Goal: Task Accomplishment & Management: Complete application form

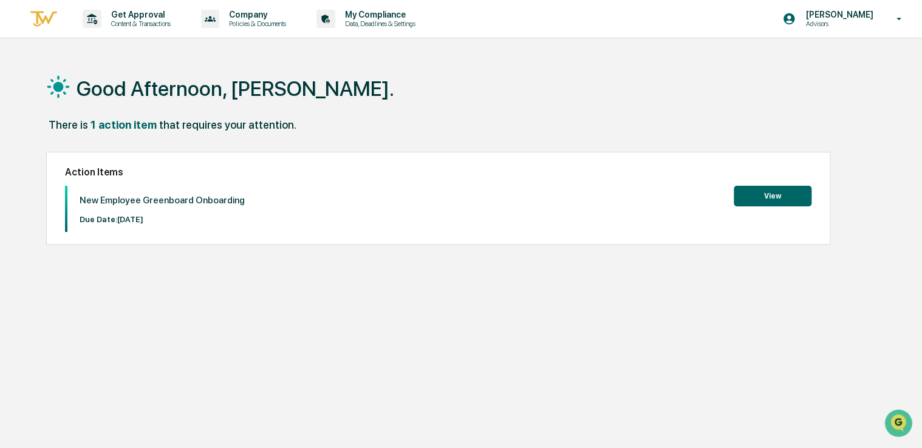
click at [756, 199] on button "View" at bounding box center [773, 196] width 78 height 21
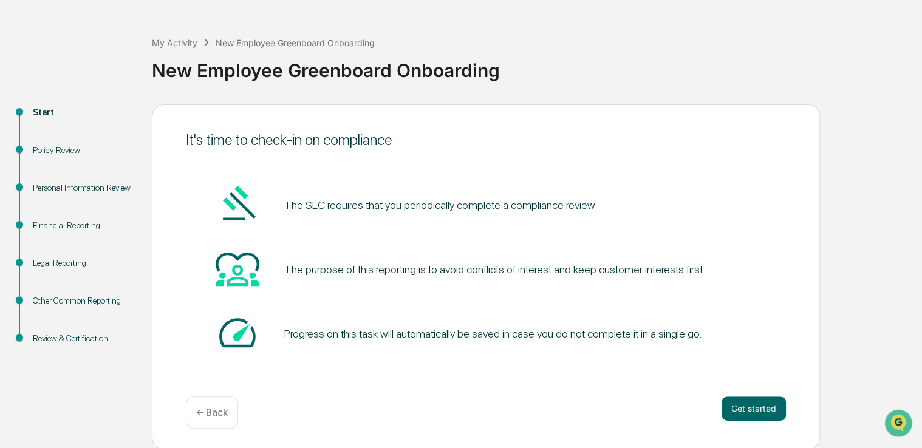
scroll to position [40, 0]
click at [756, 409] on button "Get started" at bounding box center [754, 409] width 64 height 24
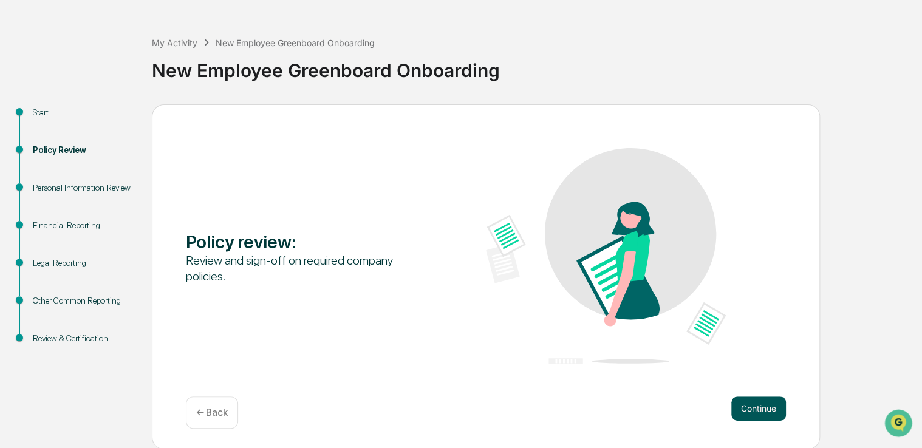
click at [757, 400] on button "Continue" at bounding box center [758, 409] width 55 height 24
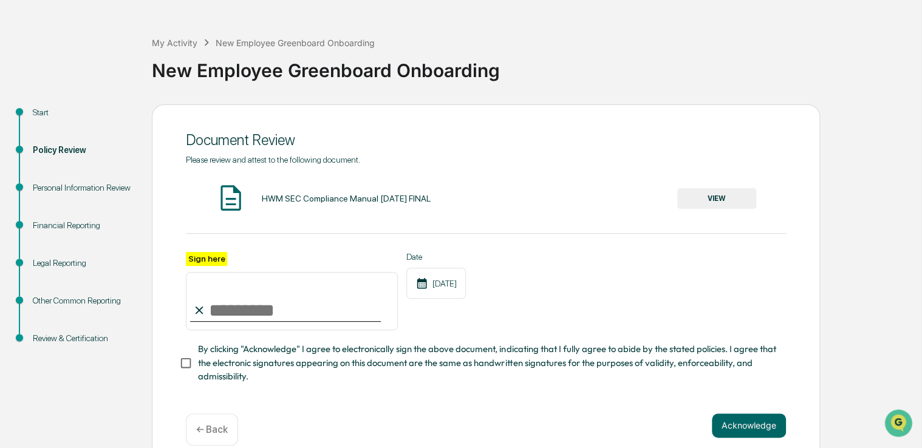
click at [705, 196] on button "VIEW" at bounding box center [716, 198] width 79 height 21
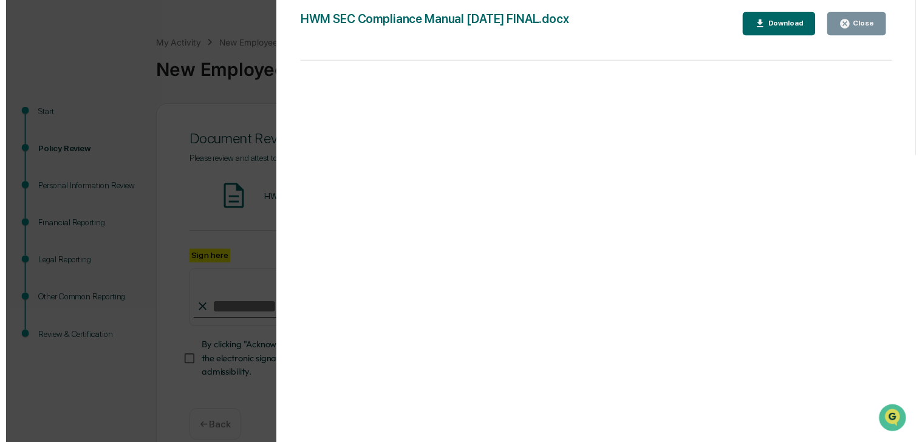
scroll to position [62, 0]
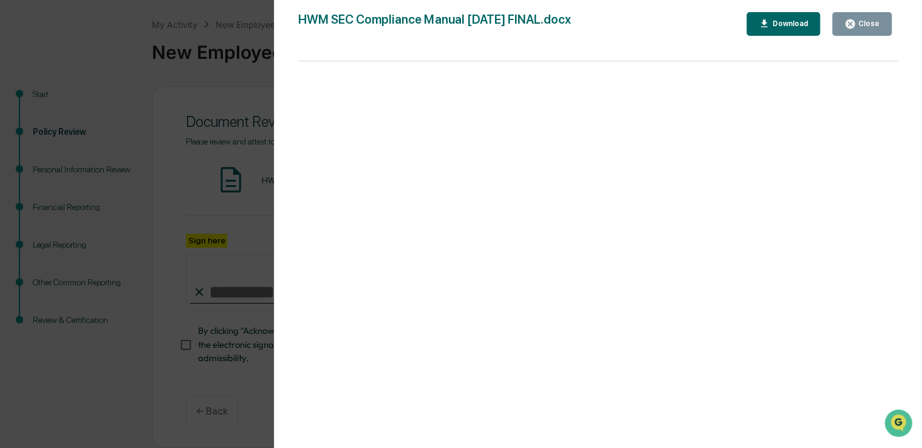
click at [875, 23] on div "Close" at bounding box center [868, 23] width 24 height 9
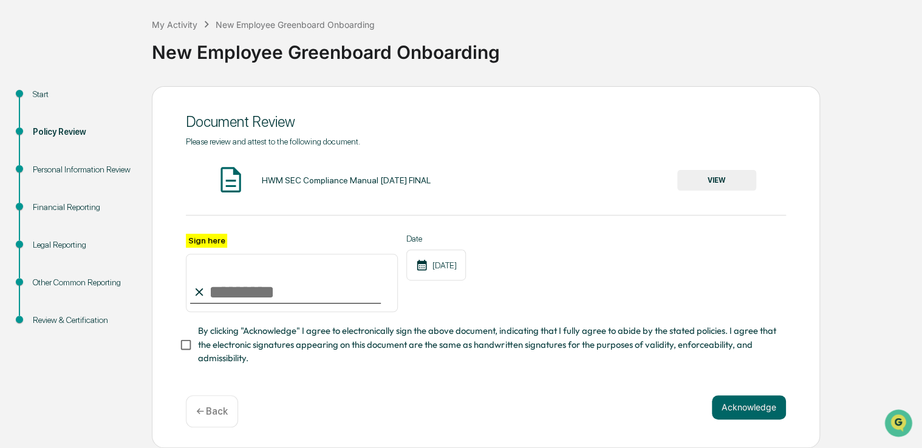
click at [236, 295] on input "Sign here" at bounding box center [292, 283] width 212 height 58
type input "**********"
click at [172, 344] on div "**********" at bounding box center [486, 267] width 668 height 362
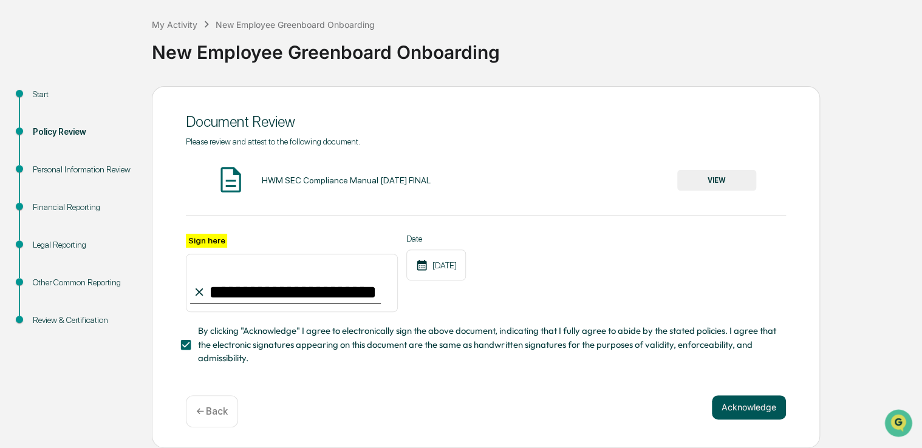
click at [752, 410] on button "Acknowledge" at bounding box center [749, 407] width 74 height 24
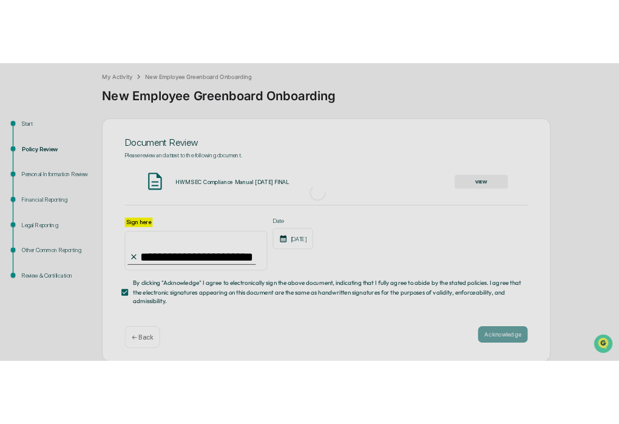
scroll to position [40, 0]
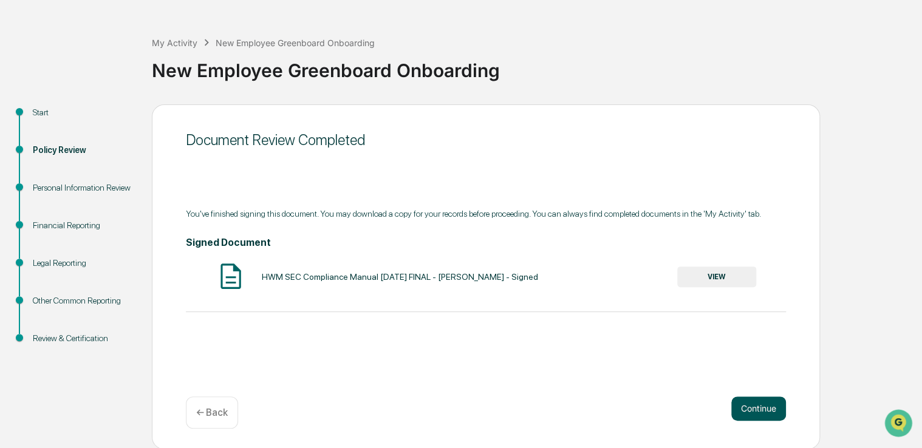
click at [757, 407] on button "Continue" at bounding box center [758, 409] width 55 height 24
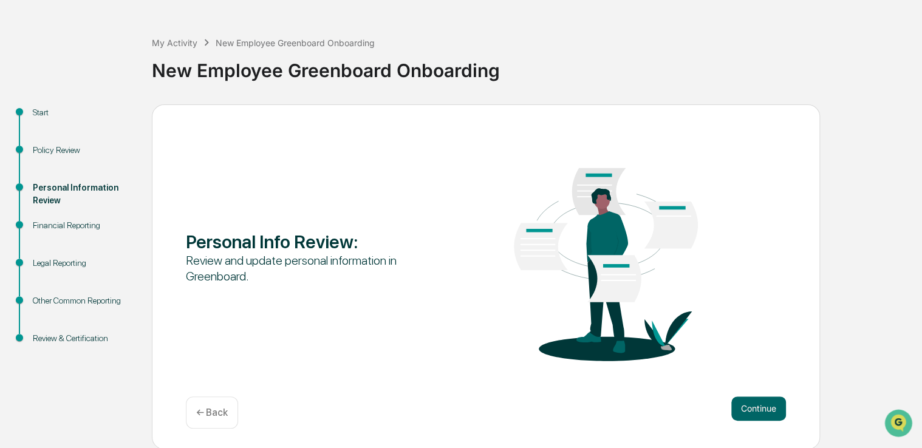
click at [757, 407] on button "Continue" at bounding box center [758, 409] width 55 height 24
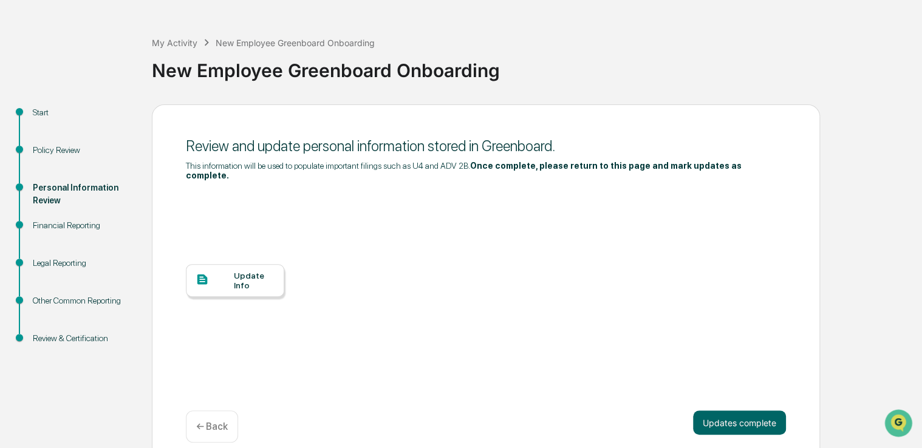
click at [248, 271] on div "Update Info" at bounding box center [254, 280] width 41 height 19
click at [678, 443] on div "Review and update personal information stored in Greenboard. This information w…" at bounding box center [486, 284] width 668 height 360
click at [673, 381] on div "Update Info" at bounding box center [486, 289] width 600 height 219
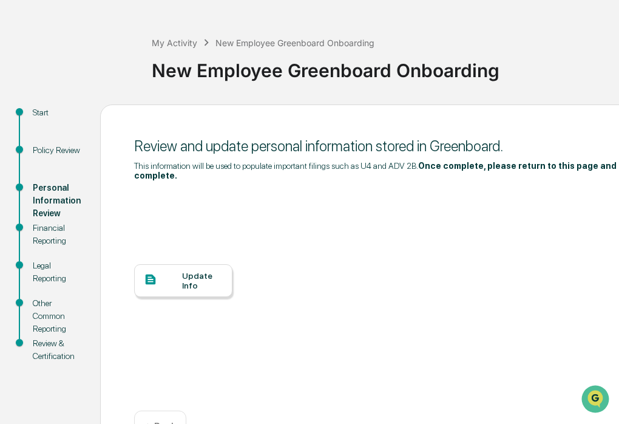
click at [88, 29] on div "My Activity New Employee Greenboard Onboarding New Employee Greenboard Onboardi…" at bounding box center [309, 241] width 619 height 446
click at [47, 241] on div "Financial Reporting" at bounding box center [57, 235] width 48 height 26
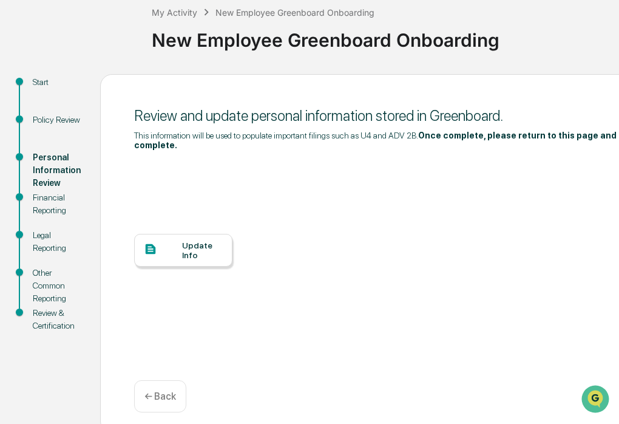
click at [42, 194] on div "Financial Reporting" at bounding box center [57, 204] width 48 height 26
click at [49, 165] on div "Personal Information Review" at bounding box center [57, 170] width 48 height 38
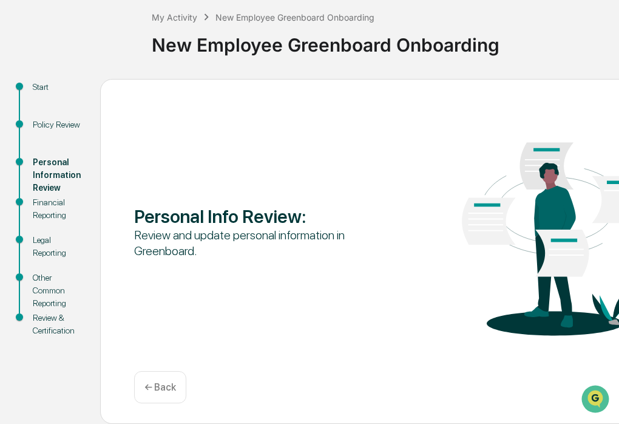
scroll to position [65, 0]
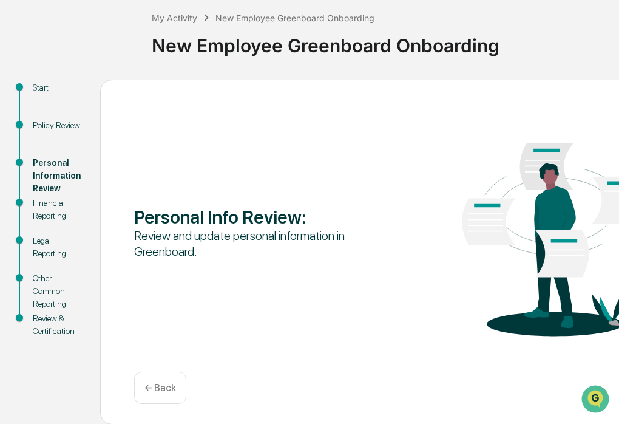
click at [52, 205] on div "Financial Reporting" at bounding box center [57, 210] width 48 height 26
click at [40, 174] on div "Personal Information Review" at bounding box center [57, 176] width 48 height 38
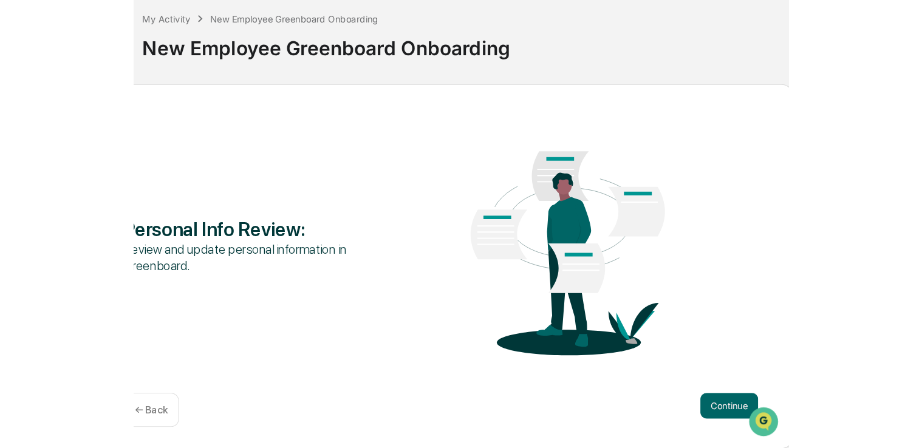
scroll to position [40, 0]
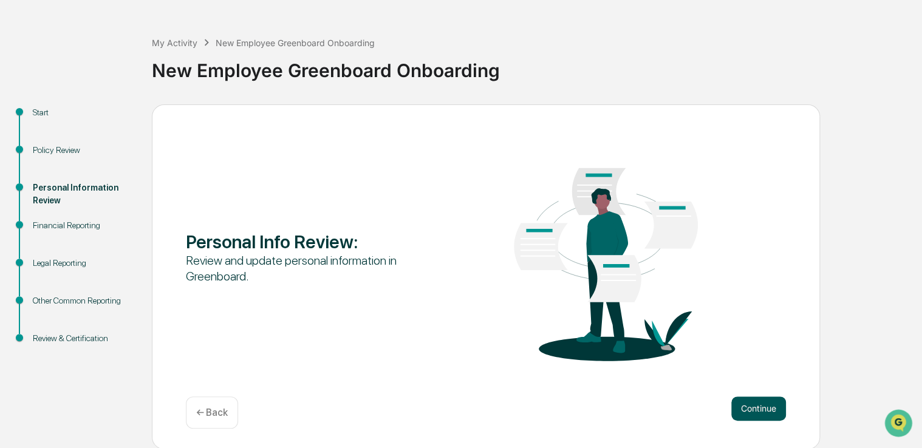
click at [773, 414] on button "Continue" at bounding box center [758, 409] width 55 height 24
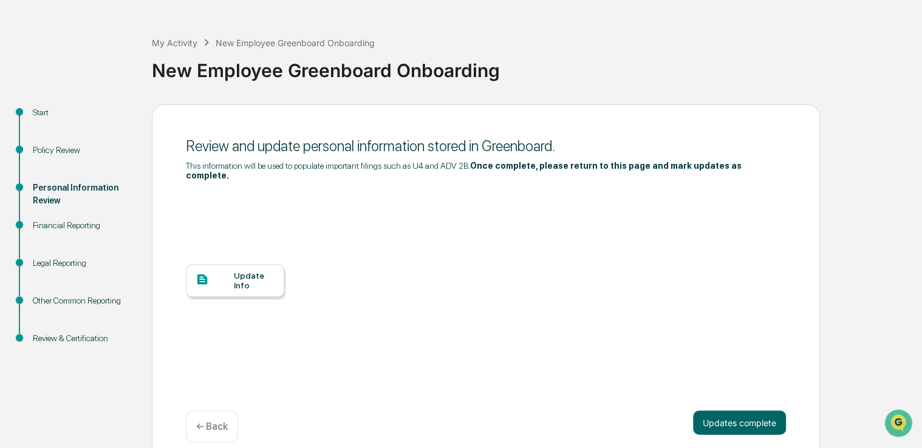
click at [264, 273] on div "Update Info" at bounding box center [254, 280] width 41 height 19
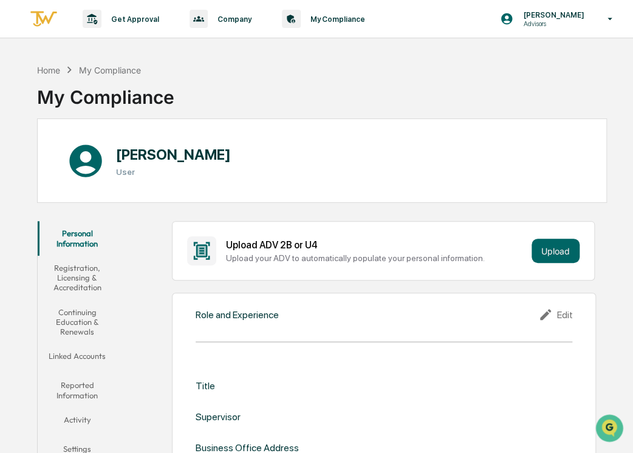
click at [372, 64] on div "Home My Compliance My Compliance" at bounding box center [322, 88] width 570 height 61
click at [488, 120] on div "[PERSON_NAME] User" at bounding box center [322, 160] width 570 height 84
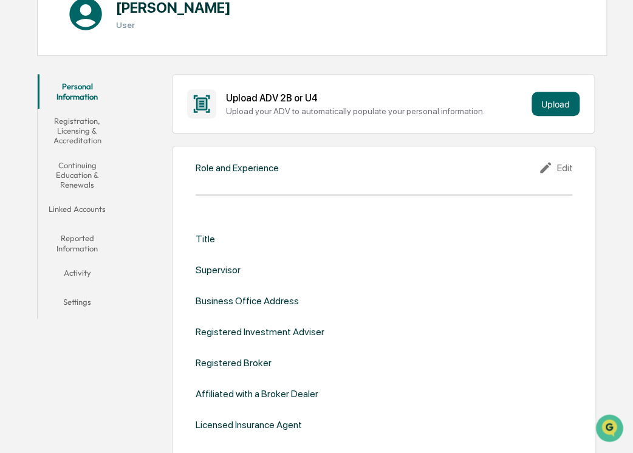
scroll to position [86, 0]
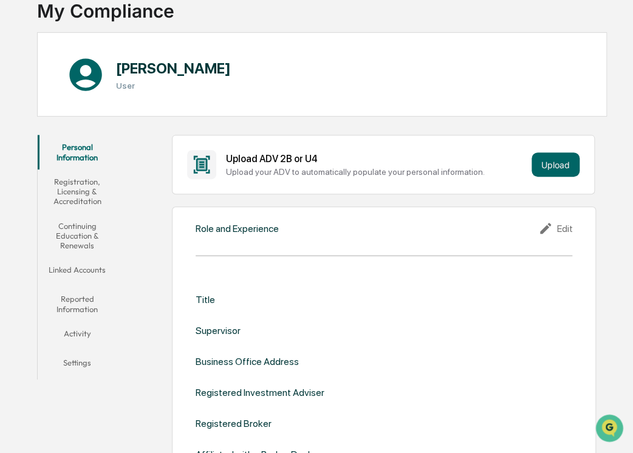
click at [81, 185] on button "Registration, Licensing & Accreditation" at bounding box center [77, 191] width 79 height 44
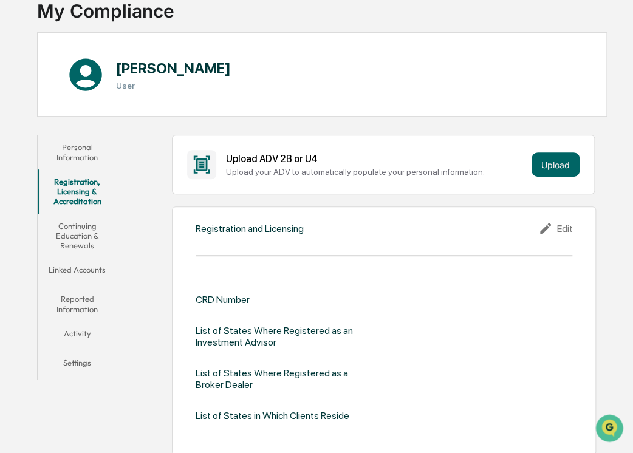
click at [77, 142] on button "Personal Information" at bounding box center [77, 152] width 79 height 35
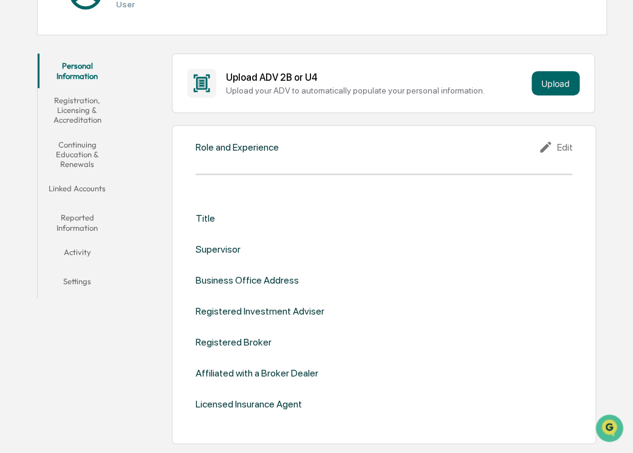
scroll to position [169, 0]
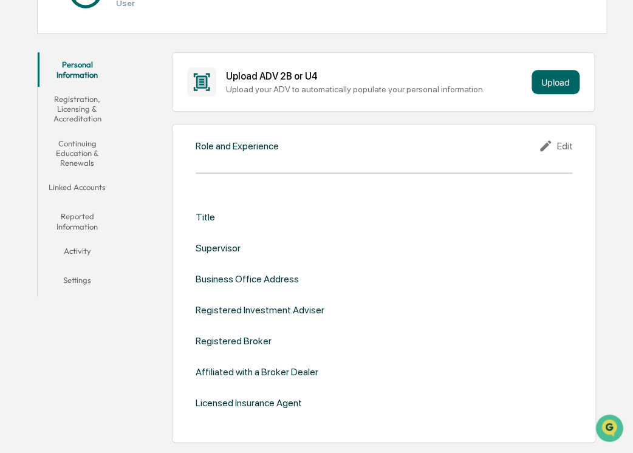
click at [562, 143] on div "Edit" at bounding box center [555, 145] width 34 height 15
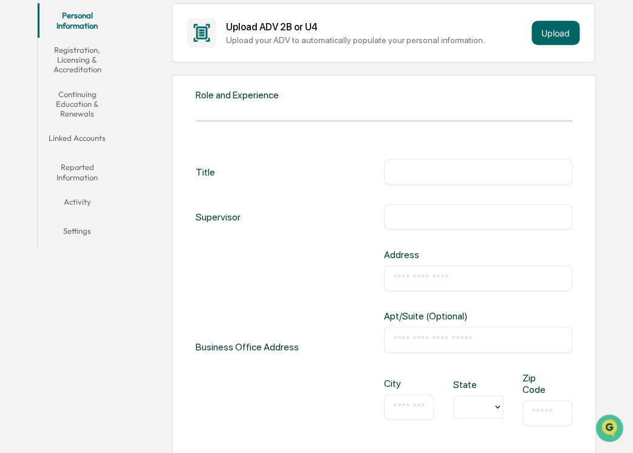
scroll to position [219, 0]
click at [423, 162] on div "​" at bounding box center [478, 172] width 188 height 26
click at [403, 176] on input "text" at bounding box center [478, 171] width 170 height 12
type input "**********"
click at [443, 217] on input "text" at bounding box center [478, 216] width 170 height 12
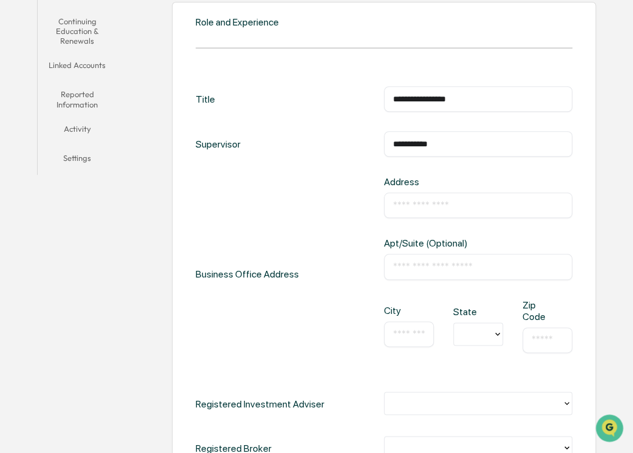
scroll to position [290, 0]
type input "**********"
click at [428, 206] on input "text" at bounding box center [478, 206] width 170 height 12
type input "**********"
click at [445, 268] on input "text" at bounding box center [478, 267] width 170 height 12
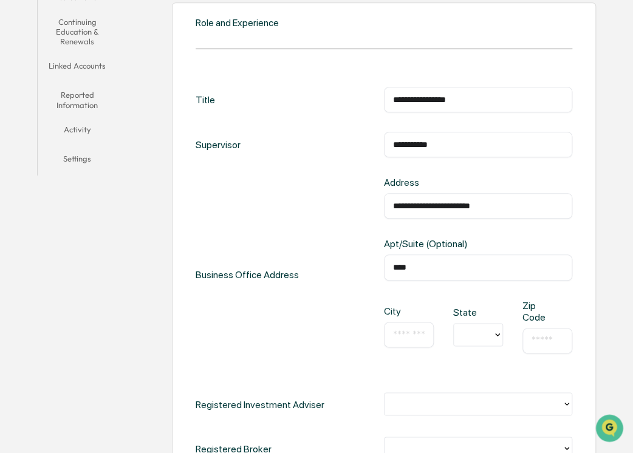
type input "****"
click at [417, 334] on input "text" at bounding box center [409, 335] width 32 height 12
type input "**********"
click at [490, 333] on div at bounding box center [473, 335] width 39 height 19
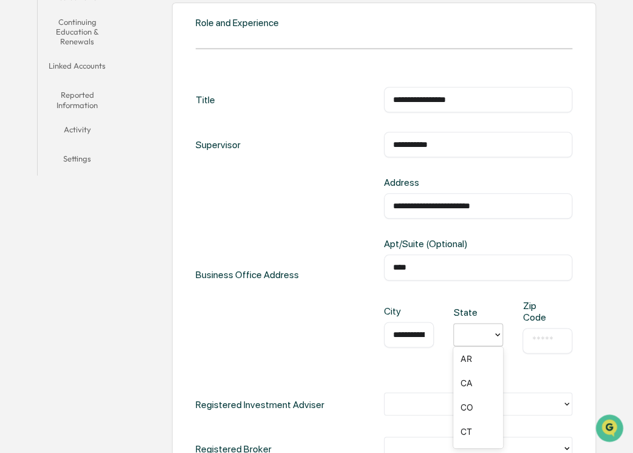
scroll to position [106, 0]
click at [471, 397] on div "CO" at bounding box center [478, 401] width 50 height 24
click at [542, 346] on div "​" at bounding box center [547, 341] width 50 height 26
click at [544, 341] on input "text" at bounding box center [547, 341] width 32 height 12
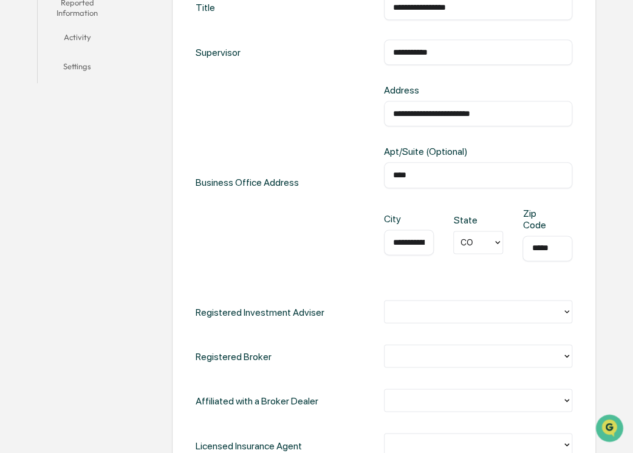
scroll to position [396, 0]
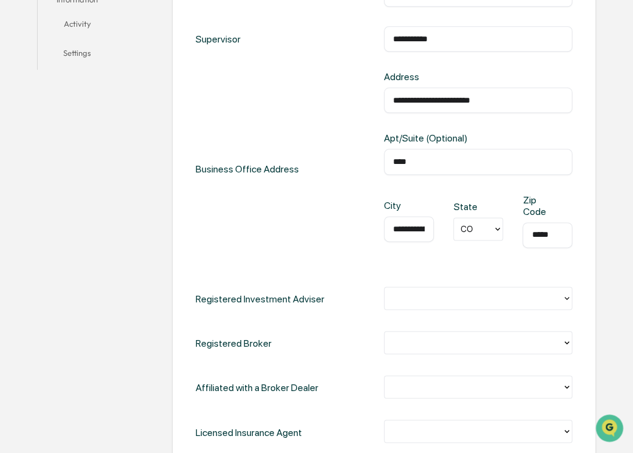
type input "*****"
click at [559, 297] on div at bounding box center [472, 297] width 177 height 19
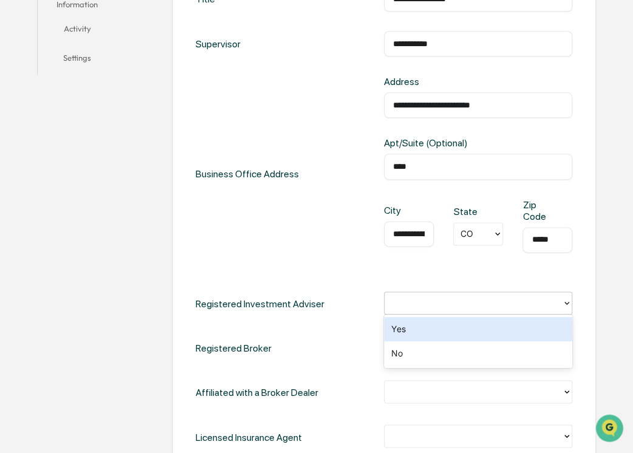
scroll to position [391, 0]
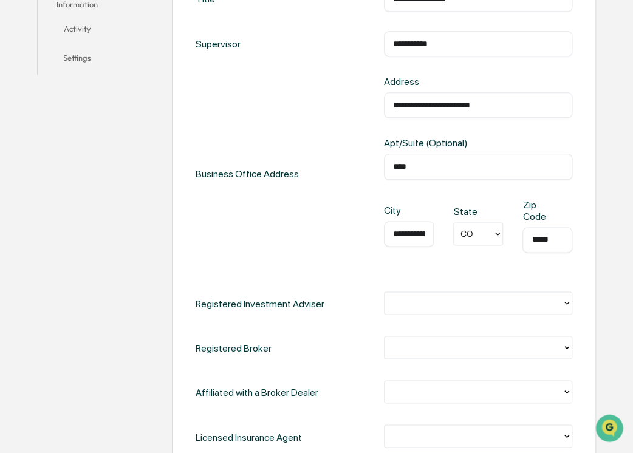
click at [371, 268] on div "**********" at bounding box center [384, 174] width 377 height 196
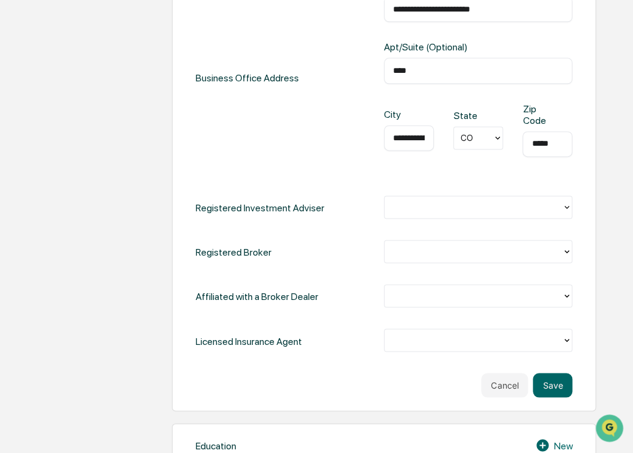
scroll to position [486, 0]
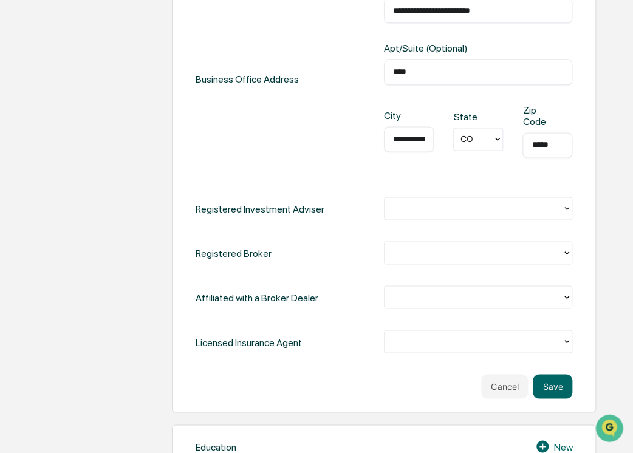
click at [554, 206] on div at bounding box center [473, 208] width 165 height 14
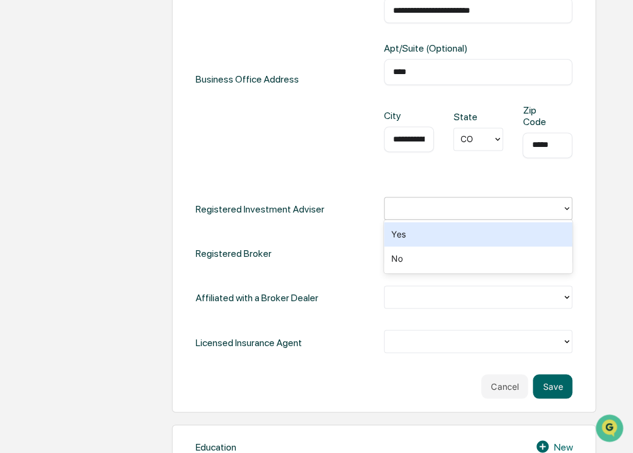
click at [505, 231] on div "Yes" at bounding box center [478, 234] width 188 height 24
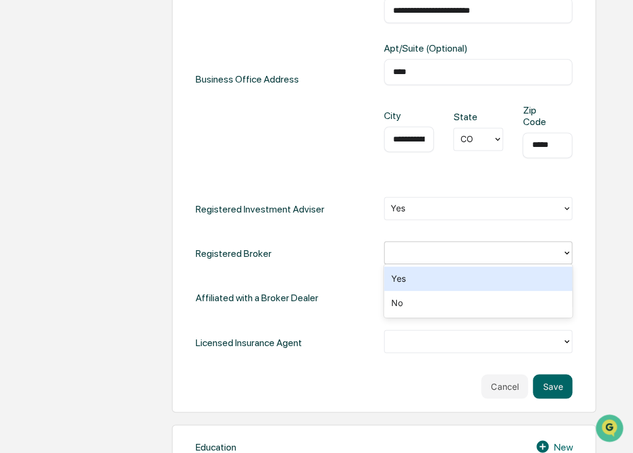
click at [489, 250] on div at bounding box center [473, 252] width 165 height 14
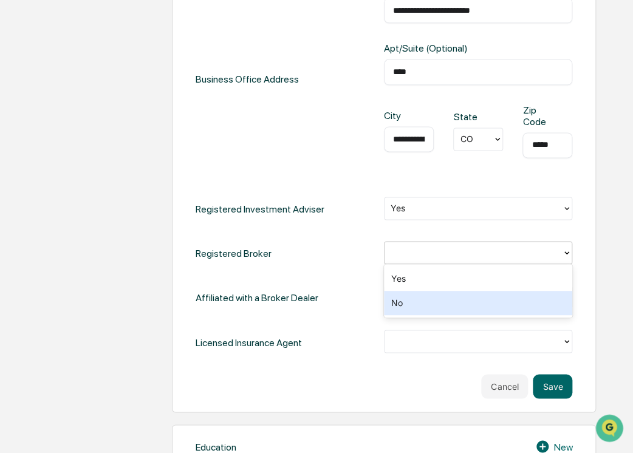
click at [446, 307] on div "No" at bounding box center [478, 303] width 188 height 24
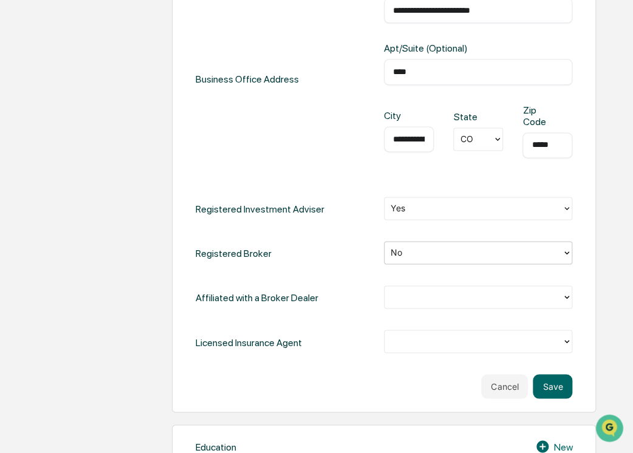
click at [447, 303] on div at bounding box center [472, 296] width 177 height 19
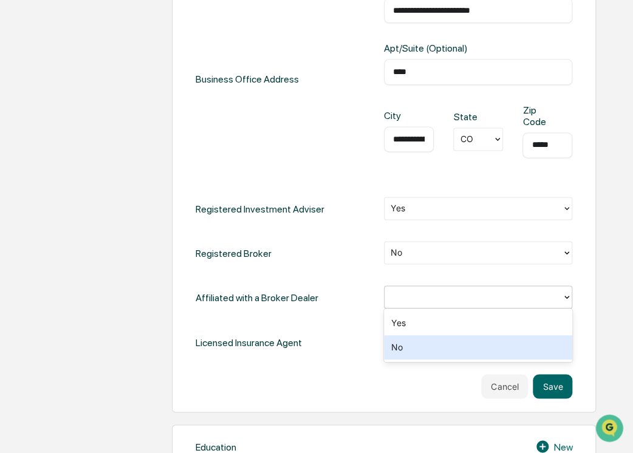
click at [418, 349] on div "No" at bounding box center [478, 347] width 188 height 24
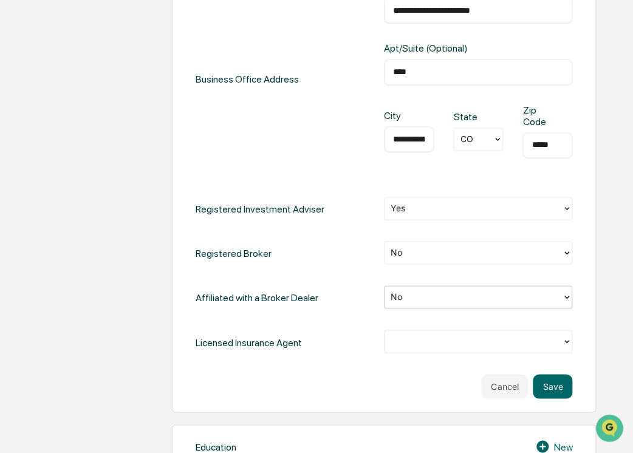
click at [423, 341] on div at bounding box center [473, 341] width 165 height 14
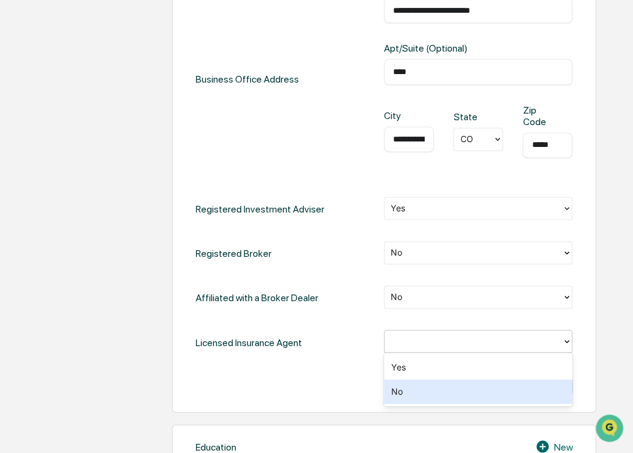
click at [405, 389] on div "No" at bounding box center [478, 392] width 188 height 24
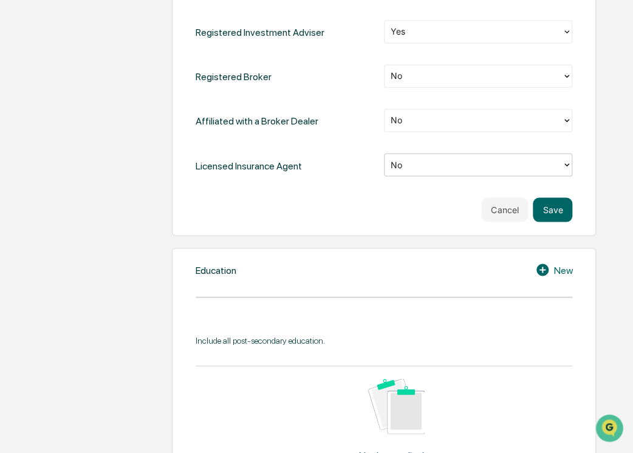
scroll to position [600, 0]
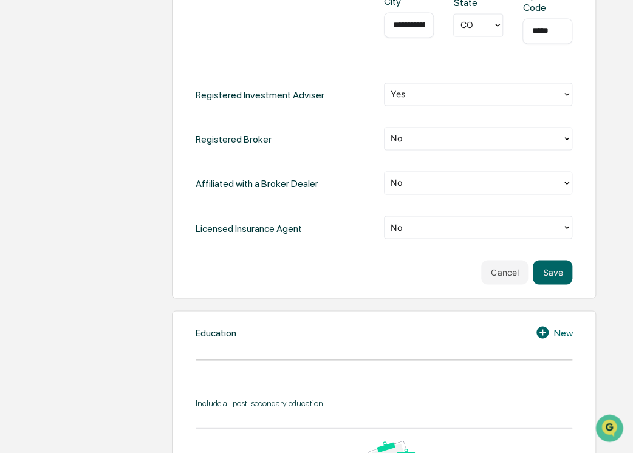
click at [549, 336] on icon at bounding box center [544, 332] width 18 height 15
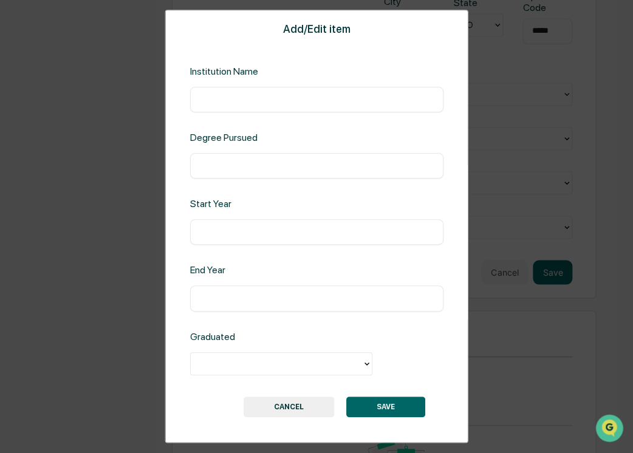
click at [499, 410] on div "Add/Edit item Institution Name ​ Degree Pursued ​ Start Year ​ End Year ​ Gradu…" at bounding box center [316, 226] width 633 height 453
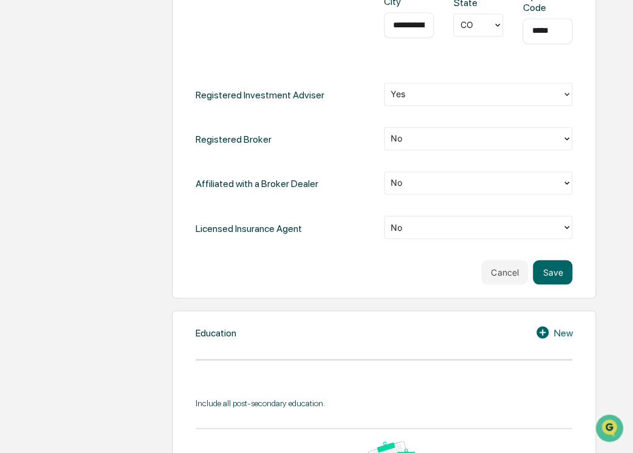
click at [553, 333] on div "New" at bounding box center [553, 332] width 37 height 15
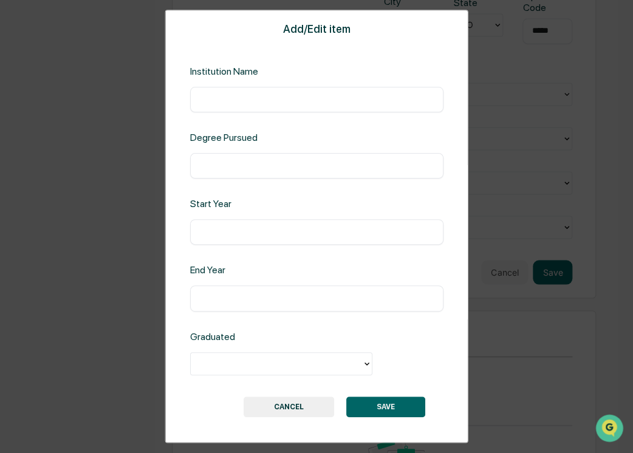
click at [285, 103] on input "text" at bounding box center [316, 100] width 235 height 12
type input "**********"
click at [267, 160] on input "text" at bounding box center [316, 166] width 235 height 12
type input "*"
type input "**********"
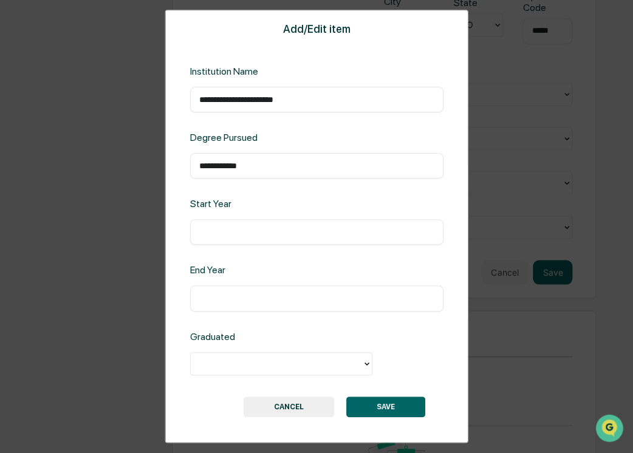
click at [248, 236] on input "text" at bounding box center [316, 233] width 235 height 12
type input "****"
click at [234, 299] on input "text" at bounding box center [316, 299] width 235 height 12
type input "****"
click at [244, 370] on div at bounding box center [276, 364] width 159 height 14
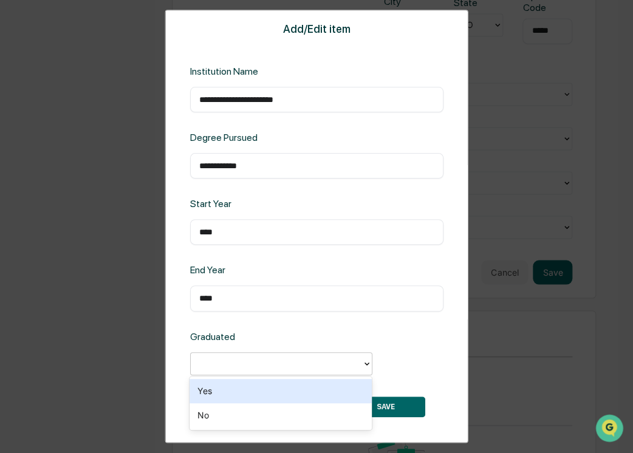
click at [237, 392] on div "Yes" at bounding box center [280, 391] width 182 height 24
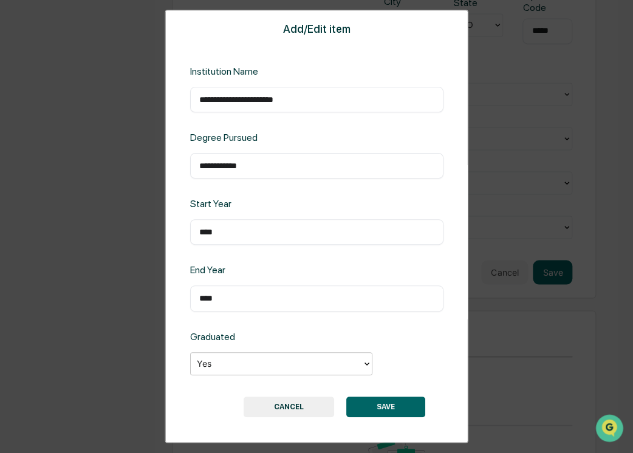
scroll to position [4, 0]
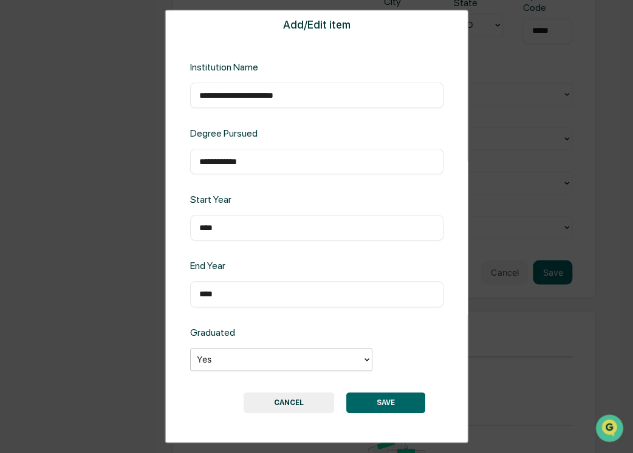
click at [397, 404] on button "SAVE" at bounding box center [385, 402] width 79 height 21
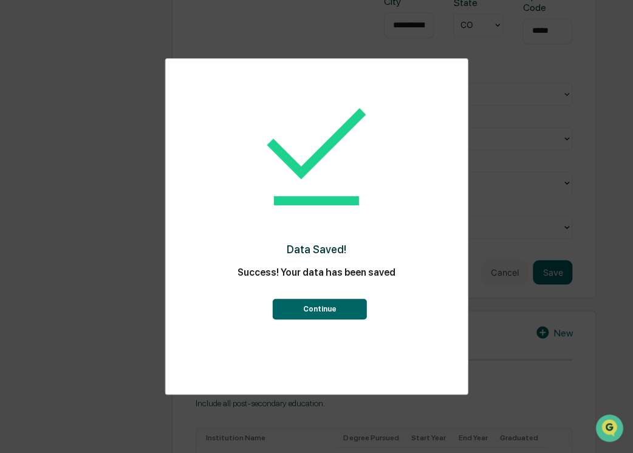
click at [330, 310] on button "Continue" at bounding box center [319, 309] width 94 height 21
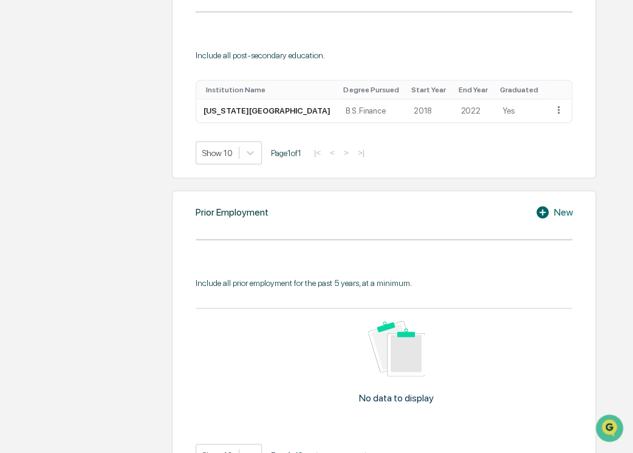
scroll to position [947, 0]
click at [493, 287] on div "Include all prior employment for the past 5 years, at a minimum. No data to dis…" at bounding box center [384, 372] width 377 height 189
click at [522, 260] on div "Include all prior employment for the past 5 years, at a minimum. No data to dis…" at bounding box center [384, 363] width 377 height 207
click at [541, 213] on icon at bounding box center [542, 212] width 12 height 12
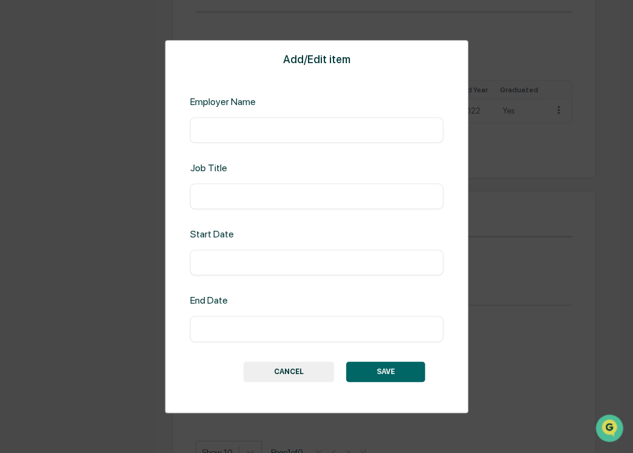
click at [258, 126] on input "text" at bounding box center [316, 130] width 235 height 12
type input "**********"
click at [249, 195] on input "text" at bounding box center [316, 196] width 235 height 12
type input "**********"
click at [250, 265] on input "text" at bounding box center [316, 263] width 235 height 12
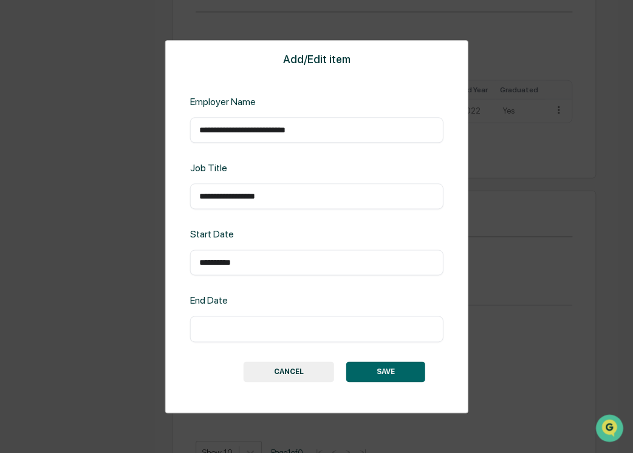
type input "**********"
click at [228, 330] on input "text" at bounding box center [316, 329] width 235 height 12
type input "*"
type input "**********"
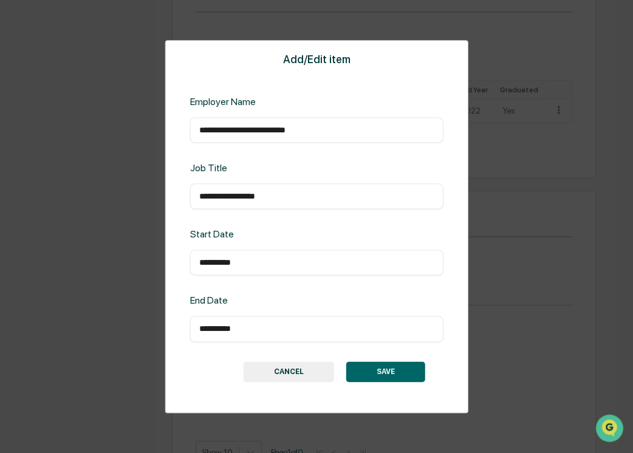
click at [404, 369] on button "SAVE" at bounding box center [385, 371] width 79 height 21
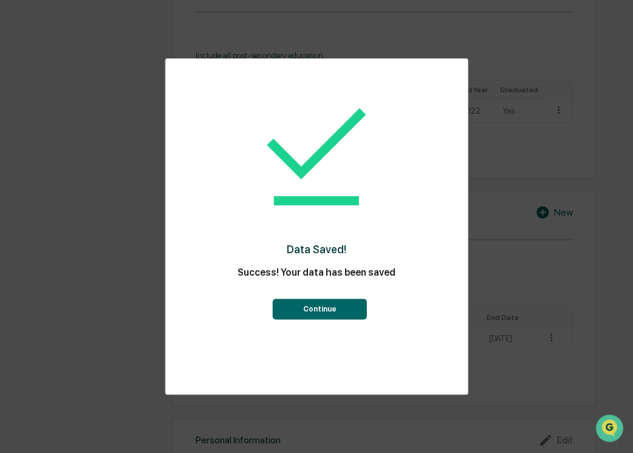
click at [335, 311] on button "Continue" at bounding box center [319, 309] width 94 height 21
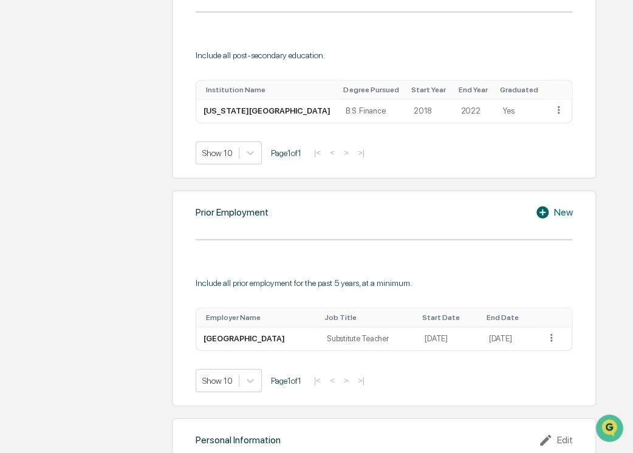
scroll to position [1111, 0]
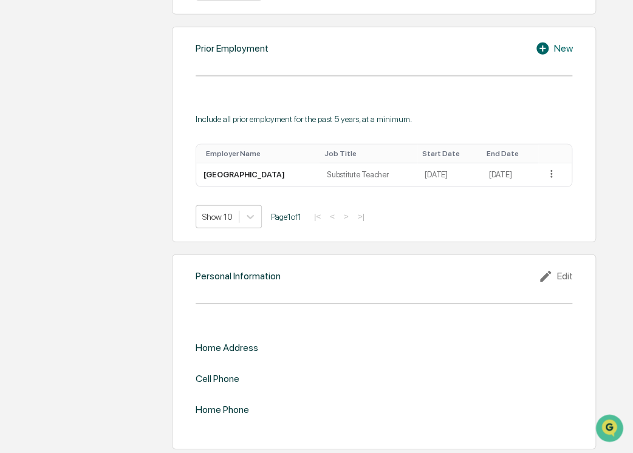
click at [507, 363] on div "Home Address Cell Phone Home Phone" at bounding box center [384, 378] width 377 height 73
click at [493, 296] on div "Personal Information Edit Home Address Cell Phone Home Phone" at bounding box center [384, 351] width 424 height 194
click at [562, 270] on div "Edit" at bounding box center [555, 276] width 34 height 15
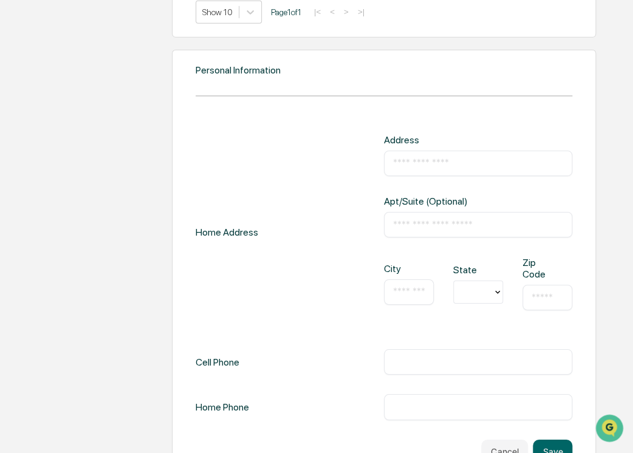
scroll to position [1344, 0]
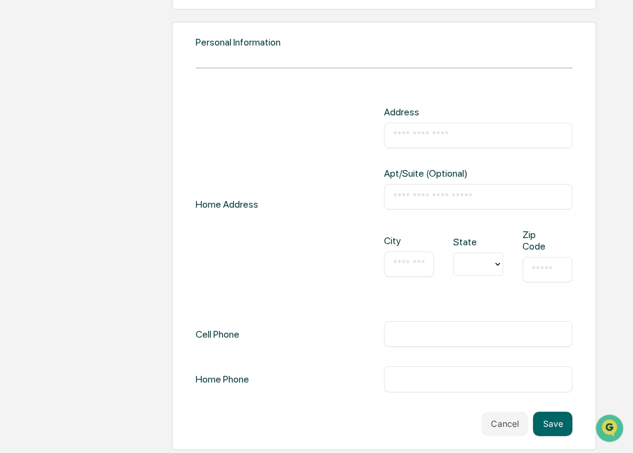
click at [426, 129] on input "text" at bounding box center [478, 135] width 170 height 12
type input "**********"
click at [408, 262] on input "text" at bounding box center [409, 264] width 32 height 12
type input "******"
click at [485, 257] on div at bounding box center [473, 264] width 27 height 14
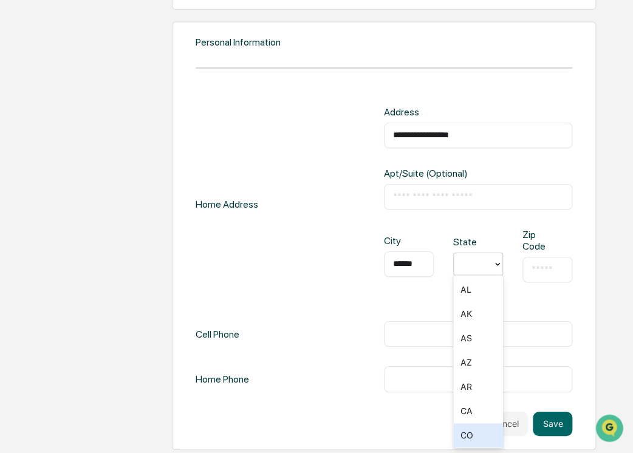
click at [471, 430] on div "CO" at bounding box center [478, 435] width 50 height 24
click at [545, 269] on input "text" at bounding box center [547, 270] width 32 height 12
type input "*****"
click at [409, 333] on input "text" at bounding box center [478, 334] width 170 height 12
type input "*"
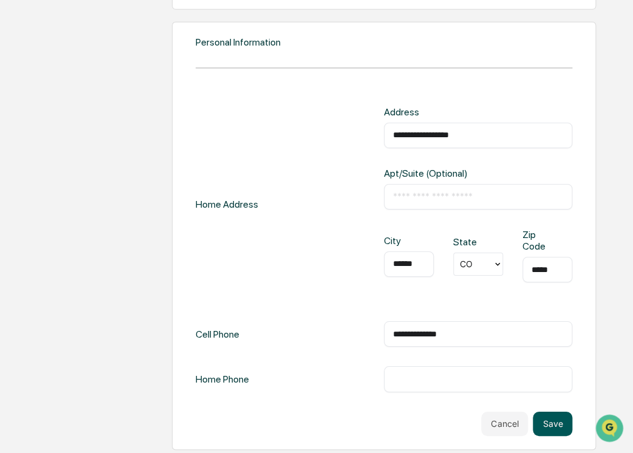
type input "**********"
click at [562, 419] on button "Save" at bounding box center [552, 424] width 39 height 24
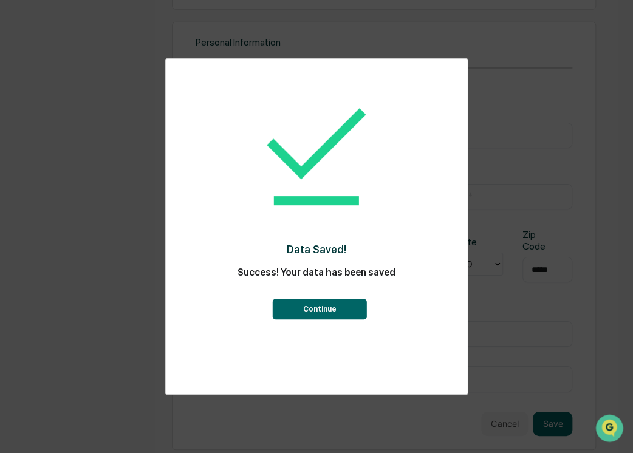
click at [333, 310] on button "Continue" at bounding box center [319, 309] width 94 height 21
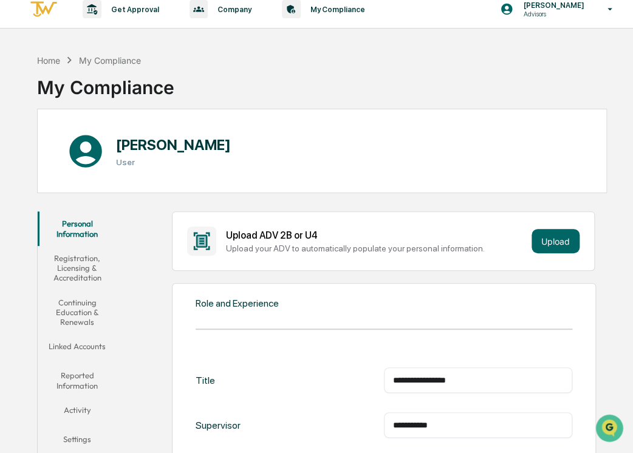
scroll to position [0, 0]
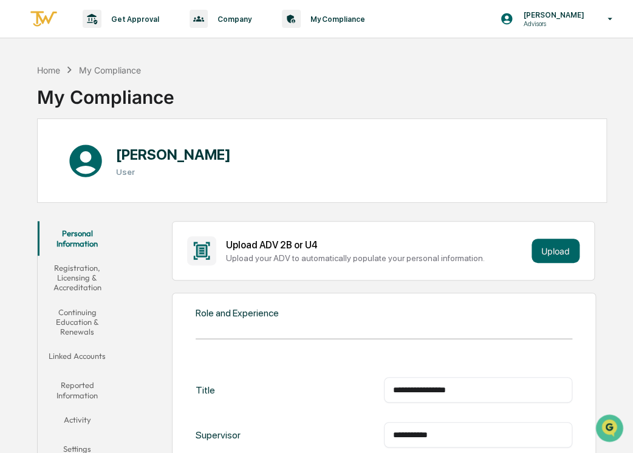
click at [80, 271] on button "Registration, Licensing & Accreditation" at bounding box center [77, 278] width 79 height 44
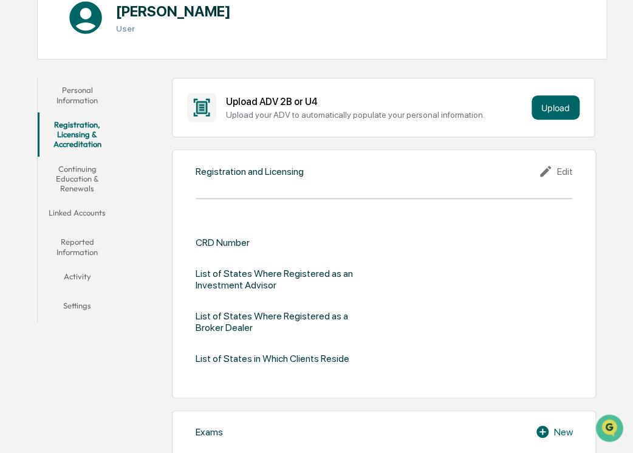
scroll to position [205, 0]
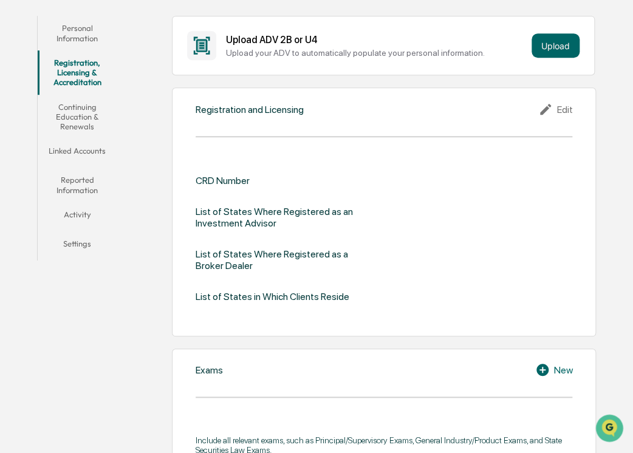
click at [559, 109] on div "Edit" at bounding box center [555, 109] width 34 height 15
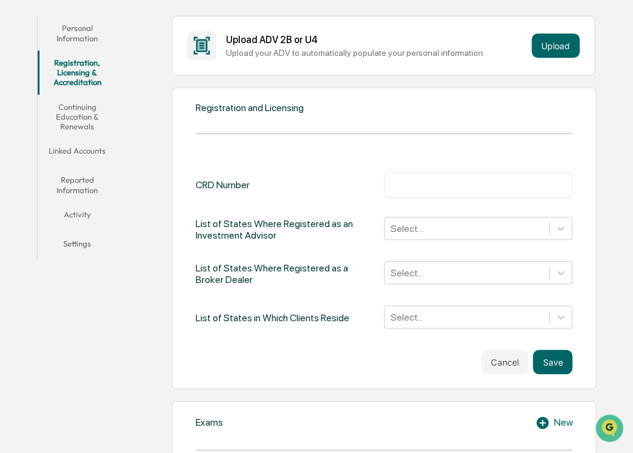
click at [425, 184] on input "text" at bounding box center [478, 185] width 170 height 12
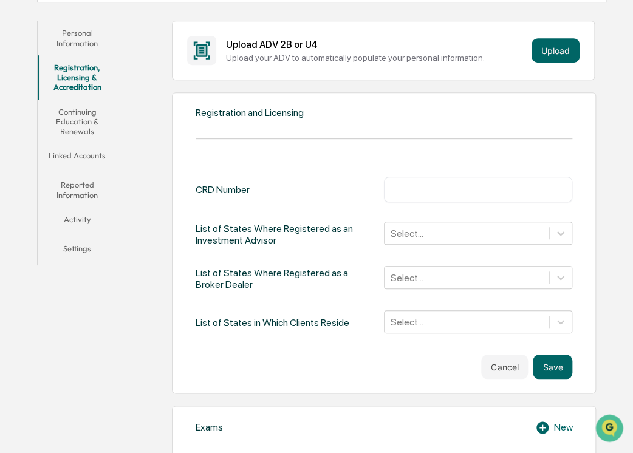
scroll to position [283, 0]
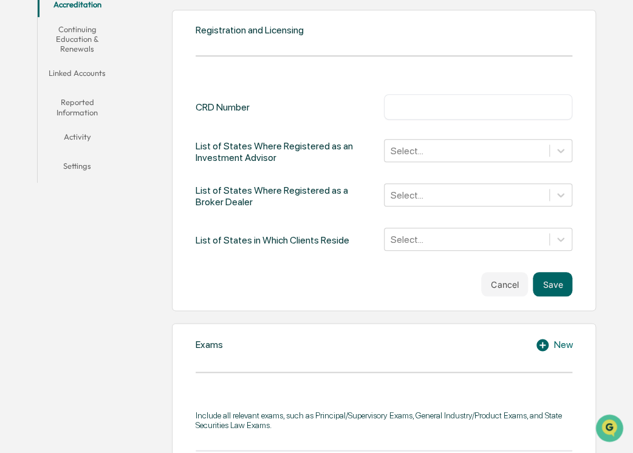
click at [360, 277] on div "Cancel Save" at bounding box center [384, 284] width 377 height 24
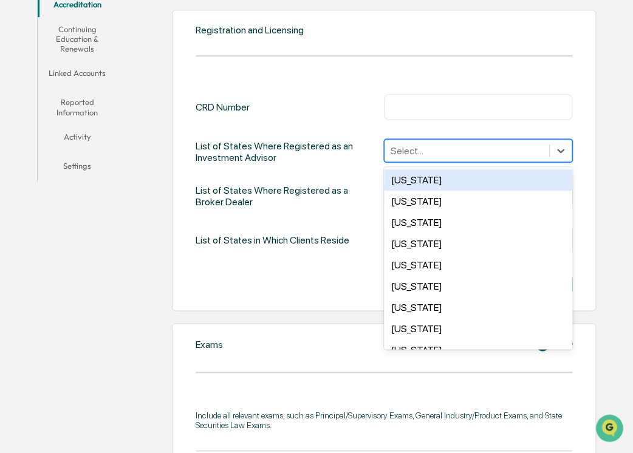
click at [503, 152] on div at bounding box center [467, 151] width 152 height 14
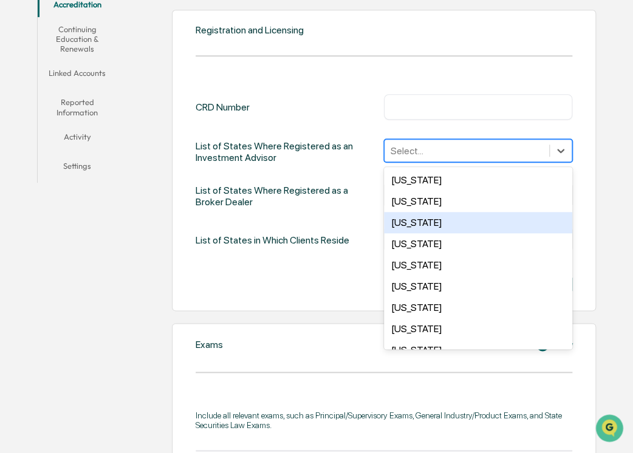
click at [302, 286] on div "Cancel Save" at bounding box center [384, 284] width 377 height 24
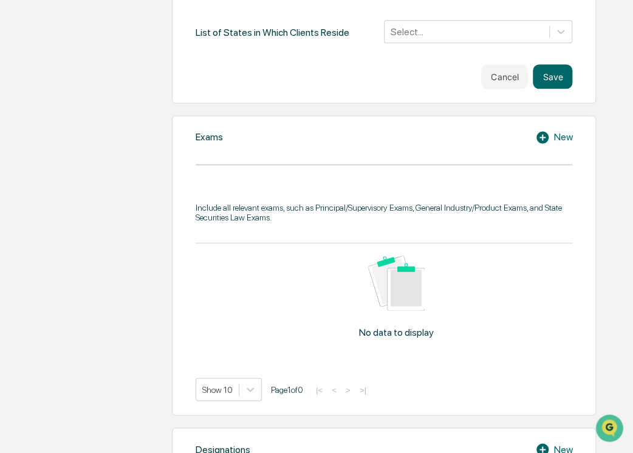
scroll to position [491, 0]
click at [558, 135] on div "New" at bounding box center [553, 137] width 37 height 15
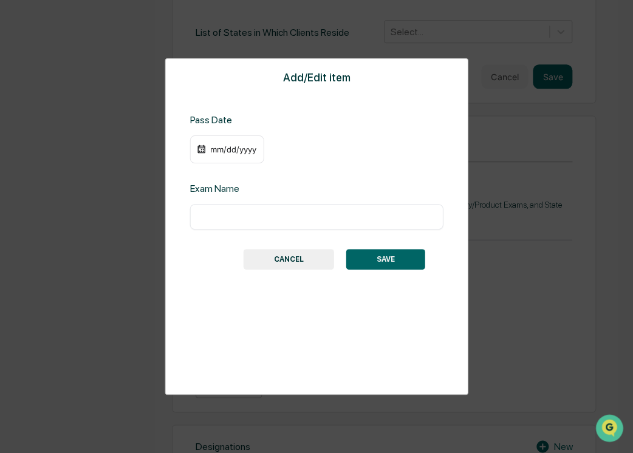
click at [231, 154] on div "mm/dd/yyyy" at bounding box center [233, 150] width 49 height 10
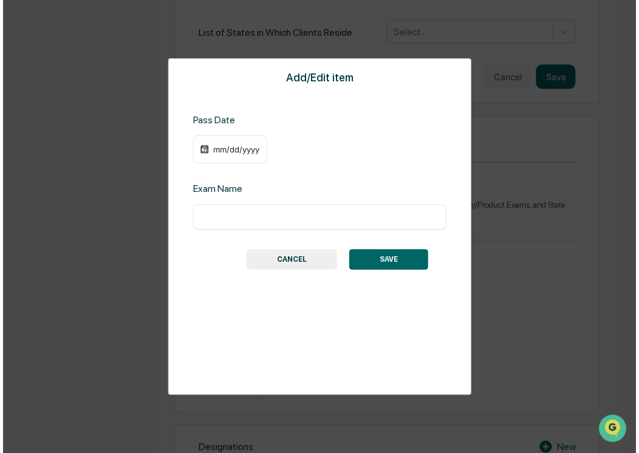
scroll to position [491, 0]
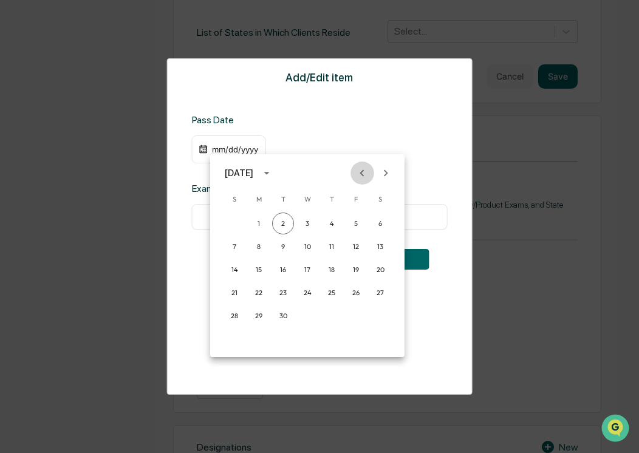
click at [366, 174] on icon "Previous month" at bounding box center [361, 172] width 13 height 13
click at [282, 318] on button "26" at bounding box center [283, 316] width 22 height 22
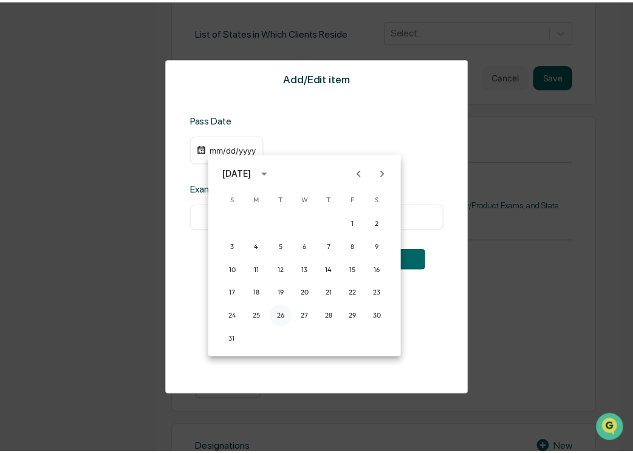
scroll to position [491, 0]
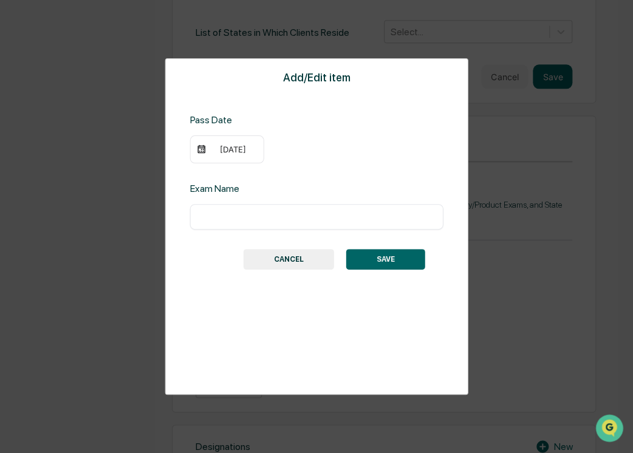
click at [265, 222] on input "text" at bounding box center [316, 217] width 235 height 12
type input "**********"
click at [533, 190] on div "**********" at bounding box center [316, 226] width 633 height 453
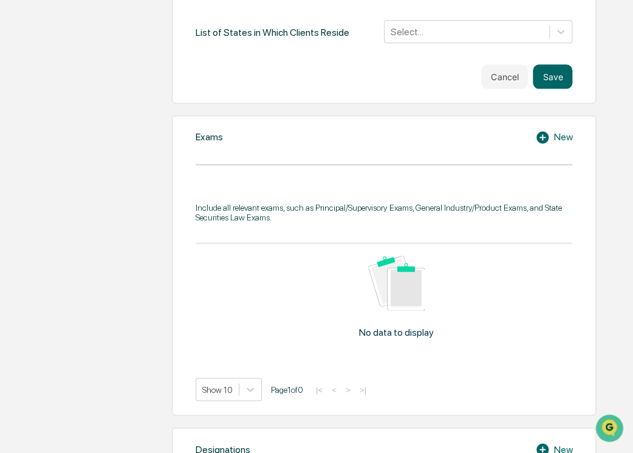
click at [556, 140] on div "New" at bounding box center [553, 137] width 37 height 15
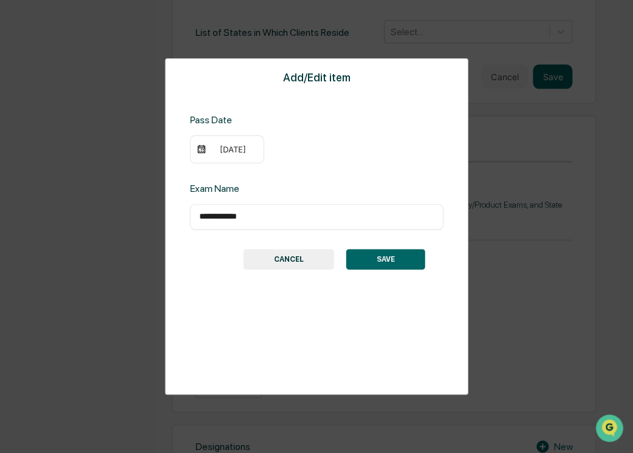
click at [296, 218] on input "**********" at bounding box center [316, 217] width 235 height 12
type input "**********"
click at [534, 166] on div "**********" at bounding box center [316, 226] width 633 height 453
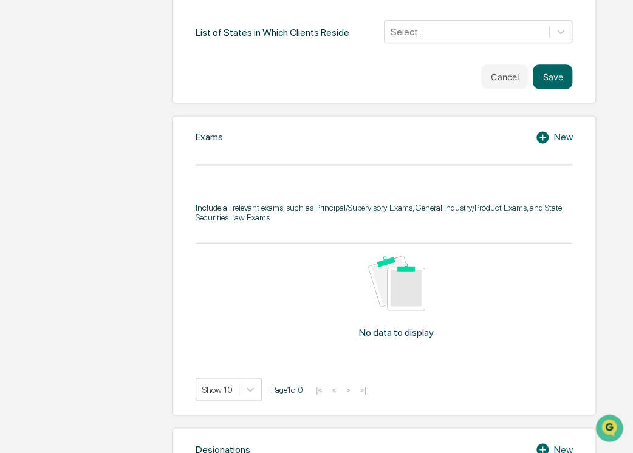
click at [559, 131] on div "New" at bounding box center [553, 137] width 37 height 15
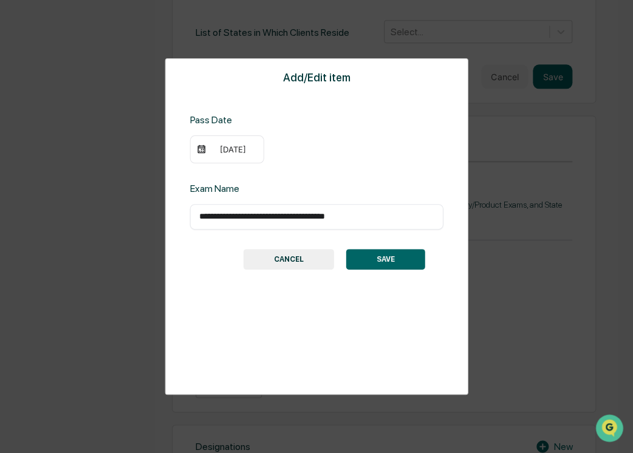
click at [395, 216] on input "**********" at bounding box center [316, 217] width 235 height 12
type input "**********"
click at [390, 263] on button "SAVE" at bounding box center [385, 259] width 79 height 21
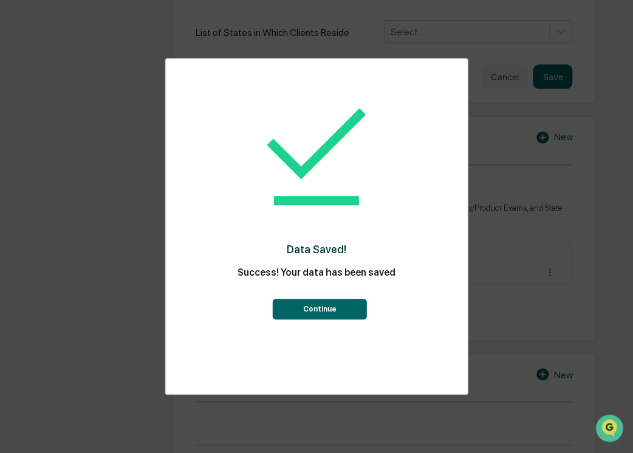
click at [330, 305] on button "Continue" at bounding box center [319, 309] width 94 height 21
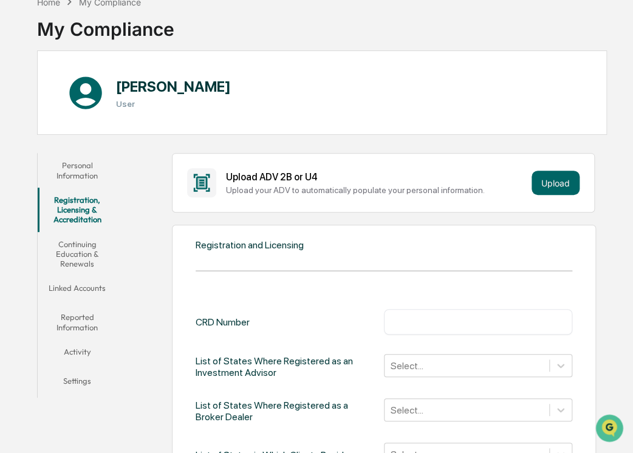
scroll to position [151, 0]
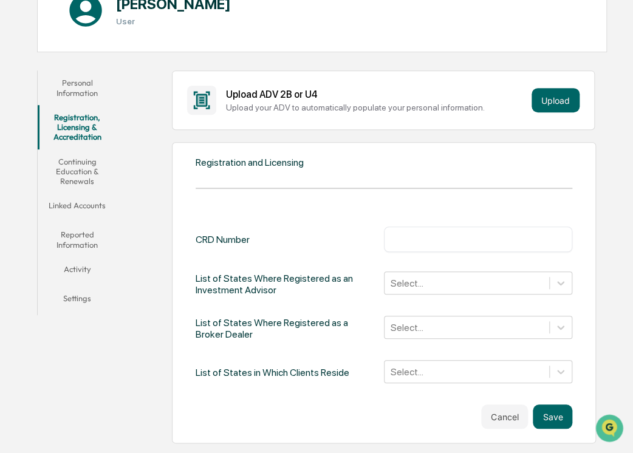
click at [75, 180] on button "Continuing Education & Renewals" at bounding box center [77, 171] width 79 height 44
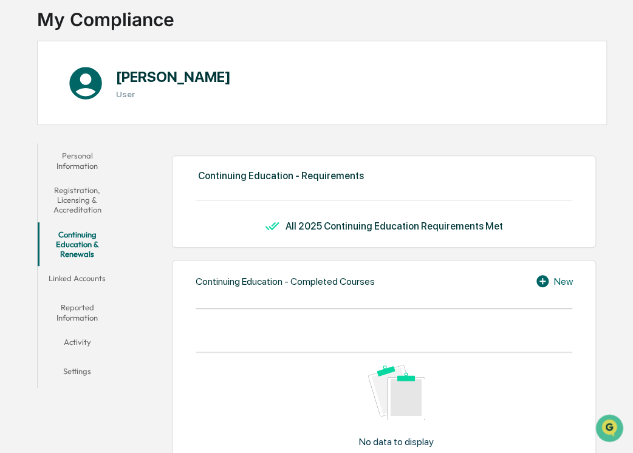
scroll to position [90, 0]
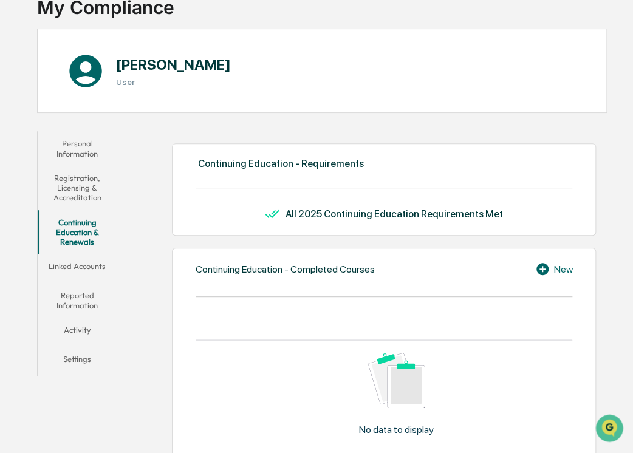
click at [82, 268] on button "Linked Accounts" at bounding box center [77, 268] width 79 height 29
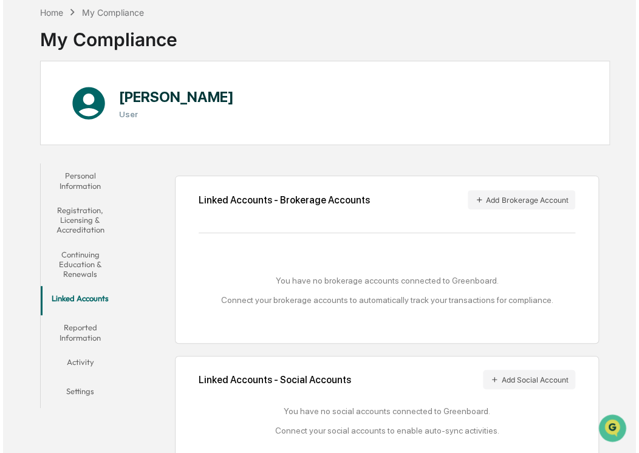
scroll to position [75, 0]
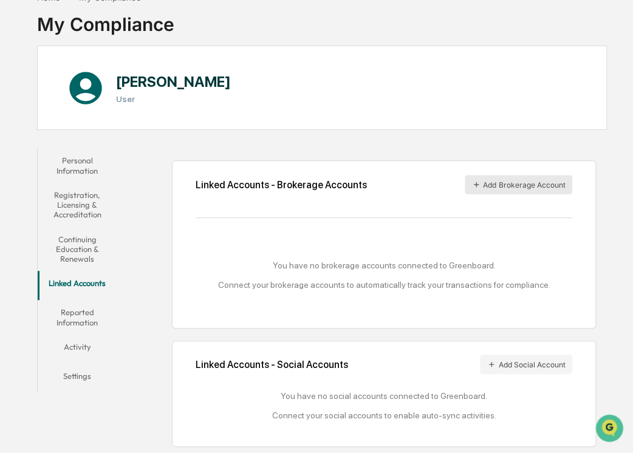
click at [509, 184] on button "Add Brokerage Account" at bounding box center [519, 184] width 108 height 19
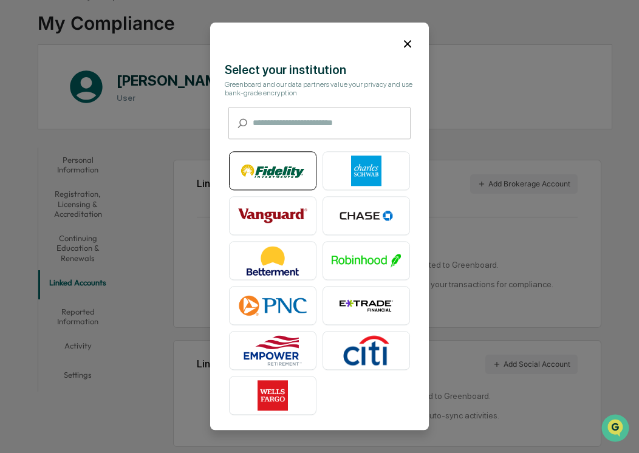
click at [296, 166] on img at bounding box center [272, 171] width 69 height 30
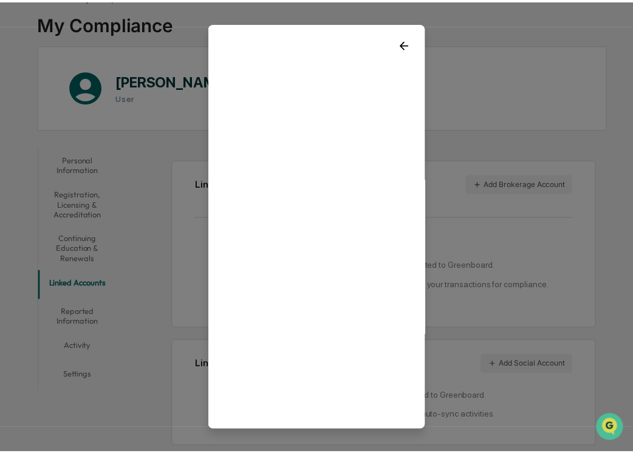
scroll to position [9, 0]
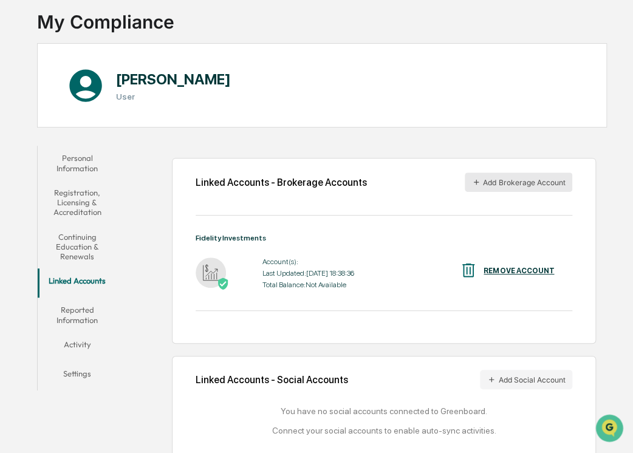
click at [538, 185] on button "Add Brokerage Account" at bounding box center [519, 181] width 108 height 19
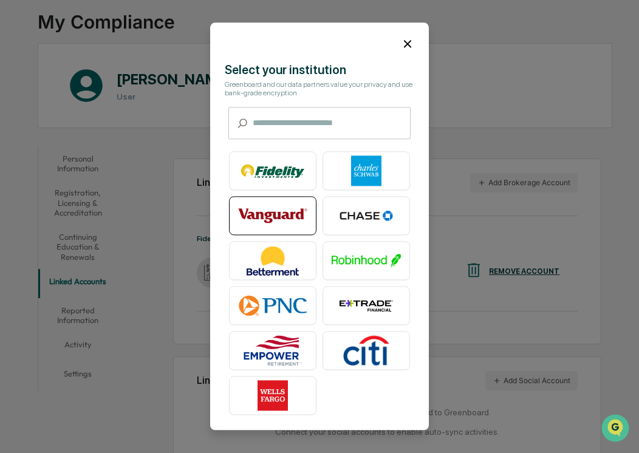
click at [304, 214] on img at bounding box center [272, 216] width 69 height 30
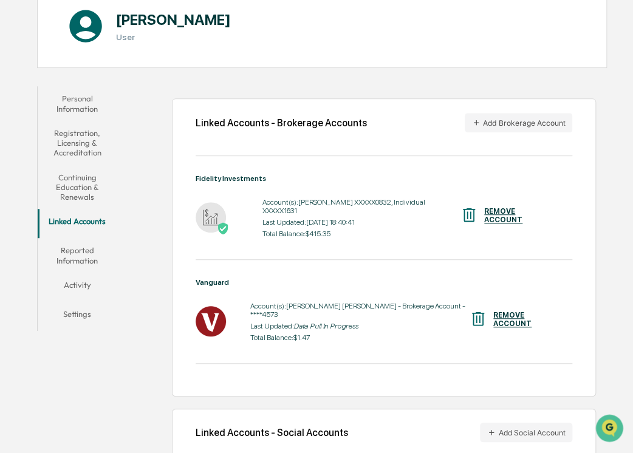
scroll to position [188, 0]
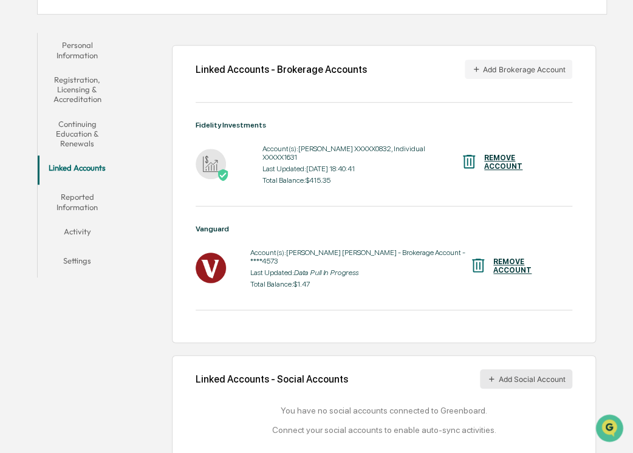
click at [509, 369] on button "Add Social Account" at bounding box center [526, 378] width 92 height 19
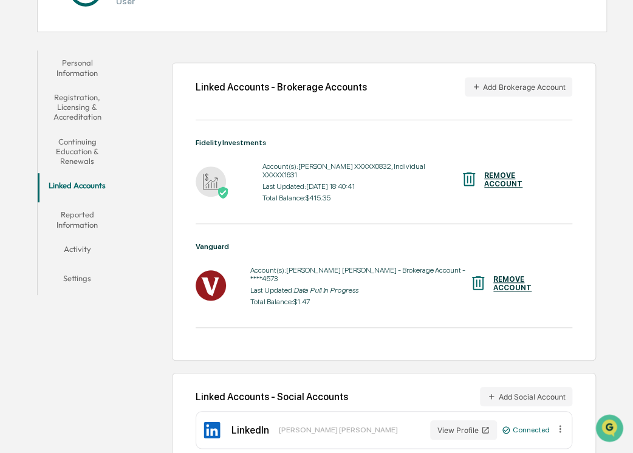
click at [598, 240] on div "Linked Accounts - Brokerage Accounts Add Brokerage Account Fidelity Investments…" at bounding box center [365, 256] width 484 height 425
click at [83, 224] on button "Reported Information" at bounding box center [77, 219] width 79 height 35
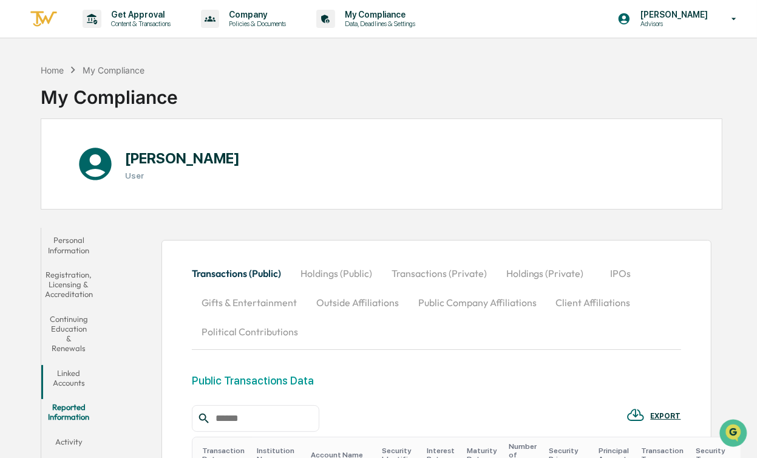
scroll to position [126, 0]
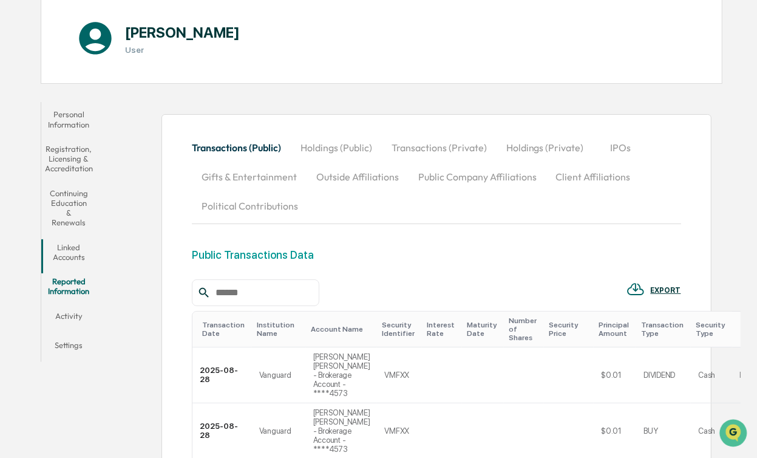
click at [88, 304] on button "Activity" at bounding box center [68, 318] width 55 height 29
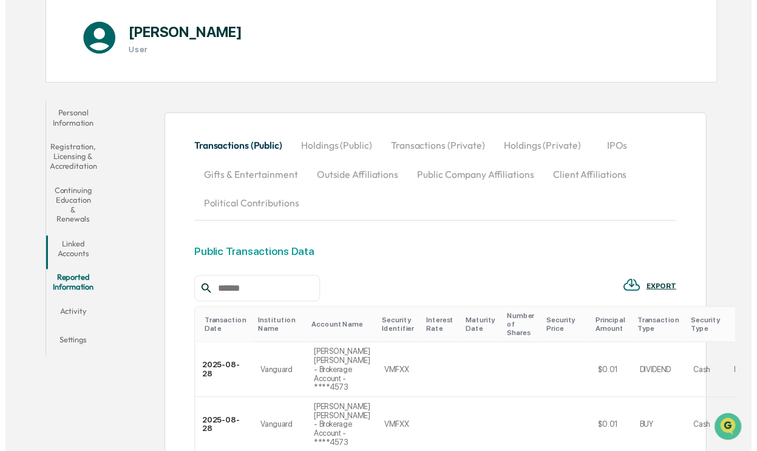
scroll to position [58, 0]
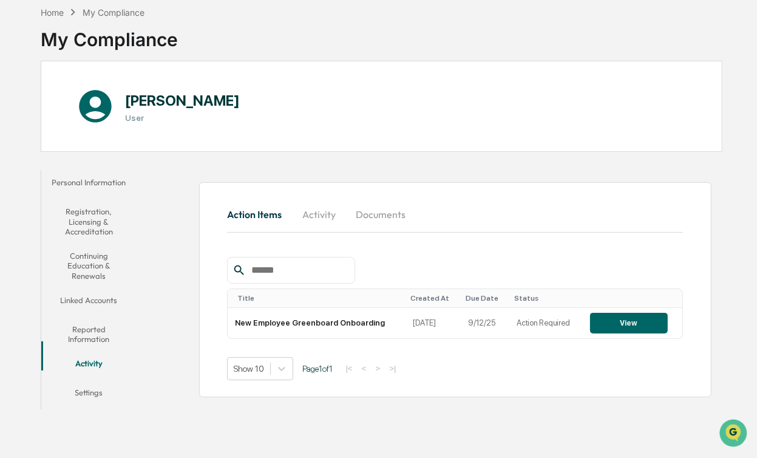
click at [94, 387] on button "Settings" at bounding box center [88, 394] width 95 height 29
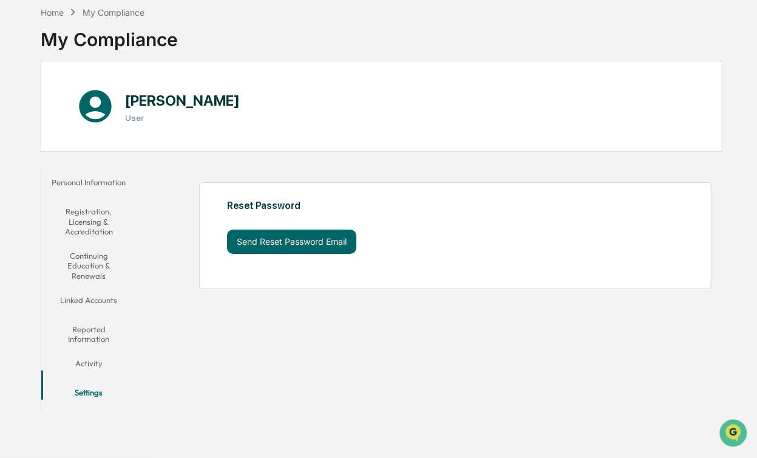
click at [98, 360] on button "Activity" at bounding box center [88, 365] width 95 height 29
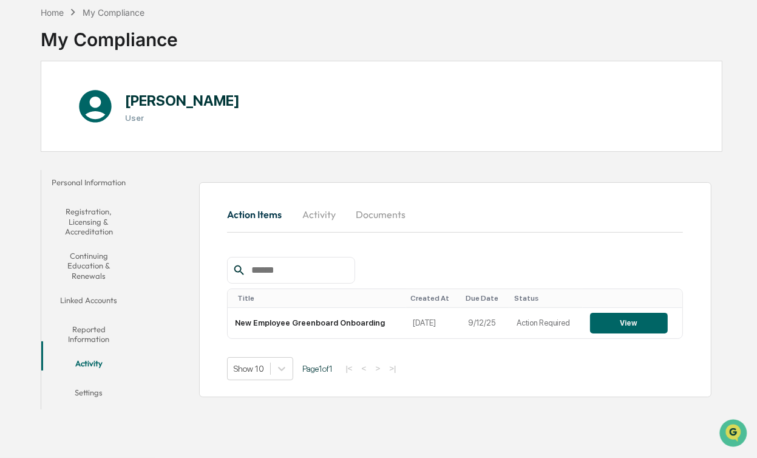
click at [325, 219] on button "Activity" at bounding box center [319, 214] width 55 height 29
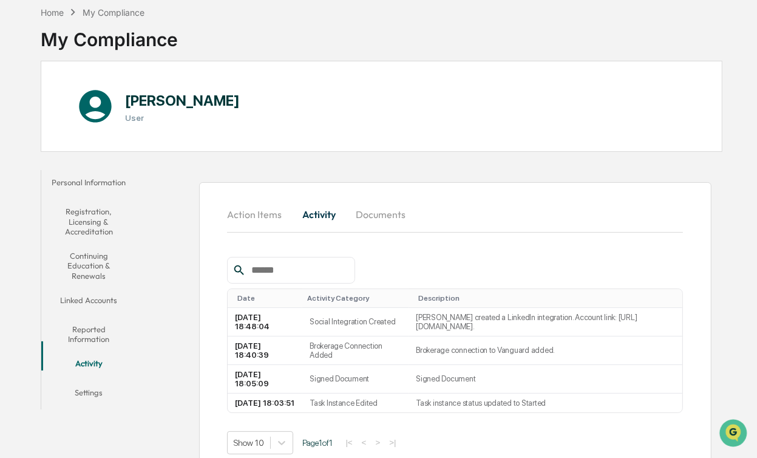
click at [374, 212] on button "Documents" at bounding box center [380, 214] width 69 height 29
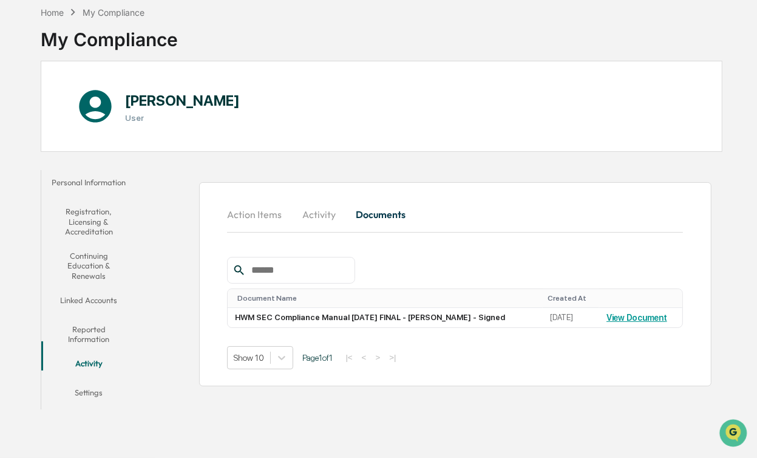
click at [259, 217] on button "Action Items" at bounding box center [259, 214] width 64 height 29
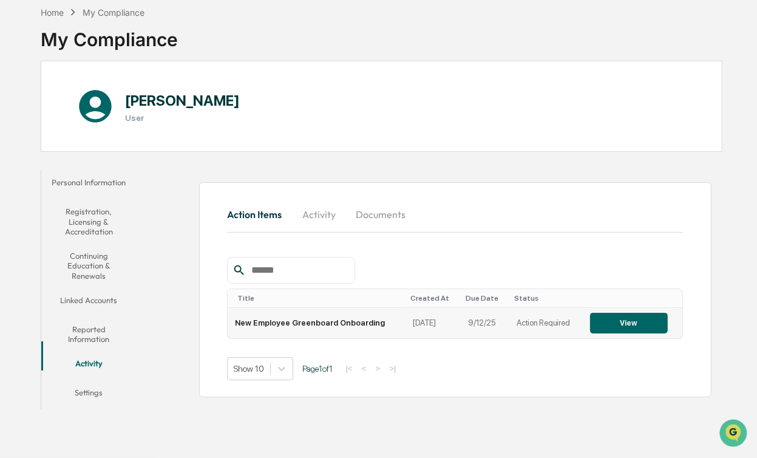
click at [344, 328] on td "New Employee Greenboard Onboarding" at bounding box center [317, 323] width 178 height 30
click at [619, 319] on button "View" at bounding box center [629, 323] width 78 height 21
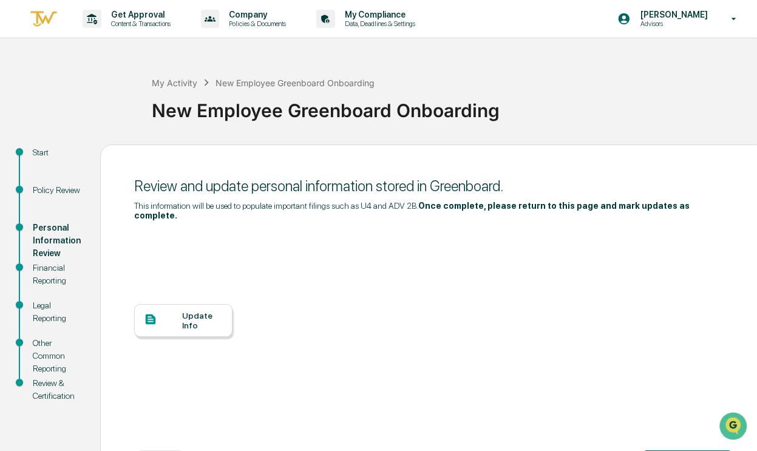
scroll to position [43, 0]
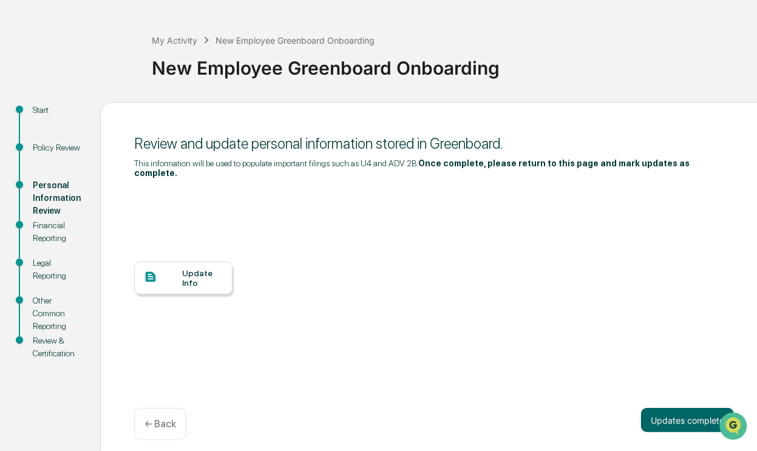
click at [189, 268] on div "Update Info" at bounding box center [202, 277] width 41 height 19
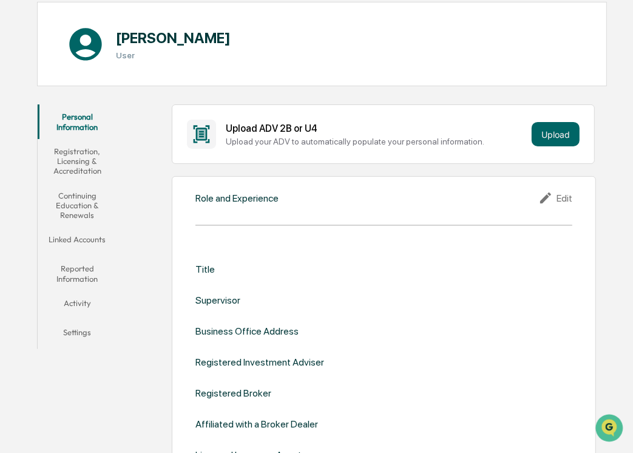
scroll to position [96, 0]
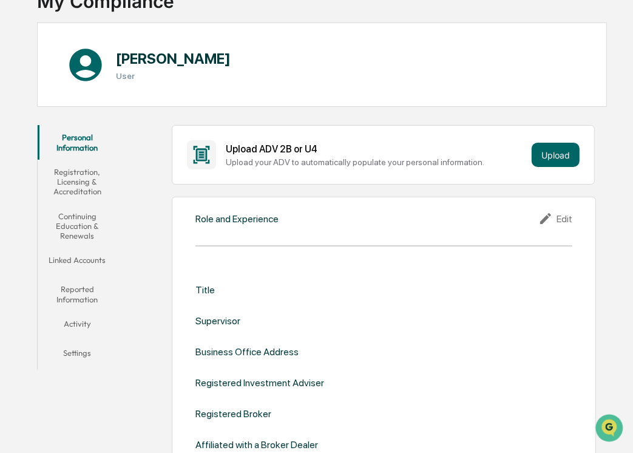
click at [90, 186] on button "Registration, Licensing & Accreditation" at bounding box center [77, 182] width 79 height 44
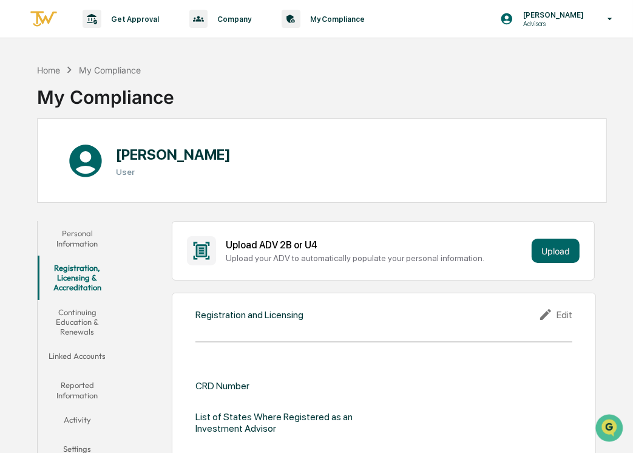
click at [84, 336] on button "Continuing Education & Renewals" at bounding box center [77, 322] width 79 height 44
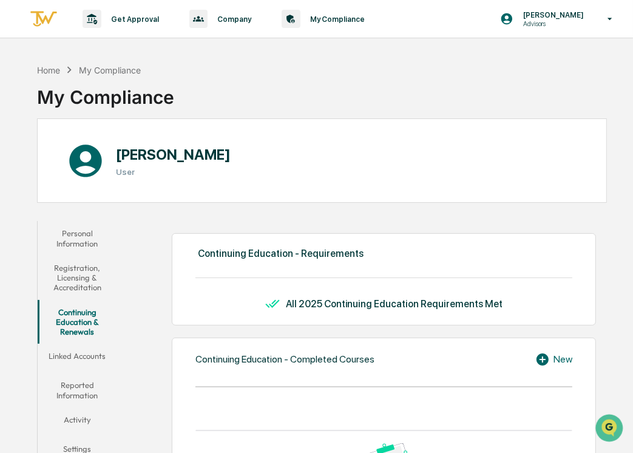
click at [89, 350] on button "Linked Accounts" at bounding box center [77, 358] width 79 height 29
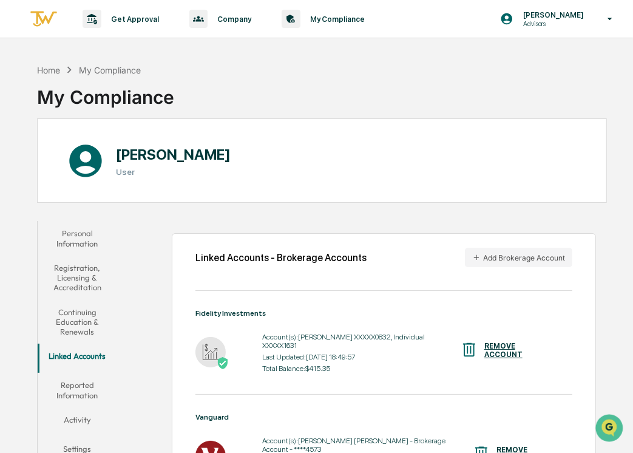
scroll to position [180, 0]
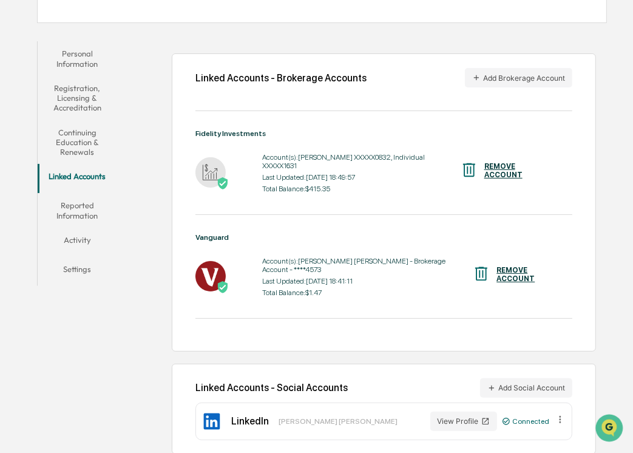
click at [95, 209] on button "Reported Information" at bounding box center [77, 210] width 79 height 35
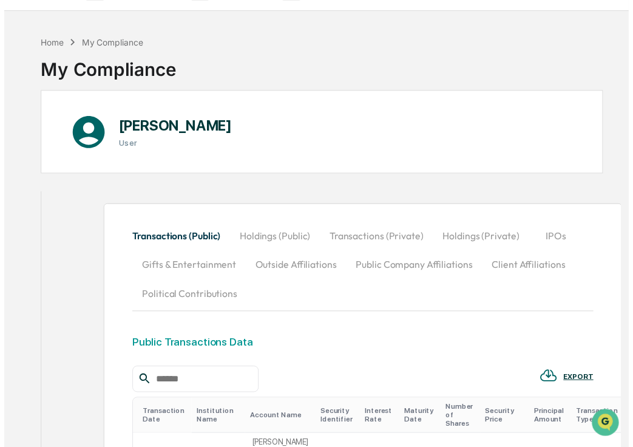
scroll to position [29, 0]
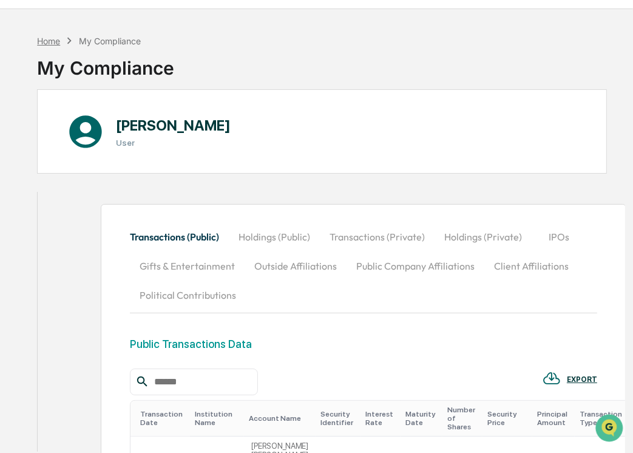
click at [56, 36] on div "Home" at bounding box center [48, 41] width 23 height 10
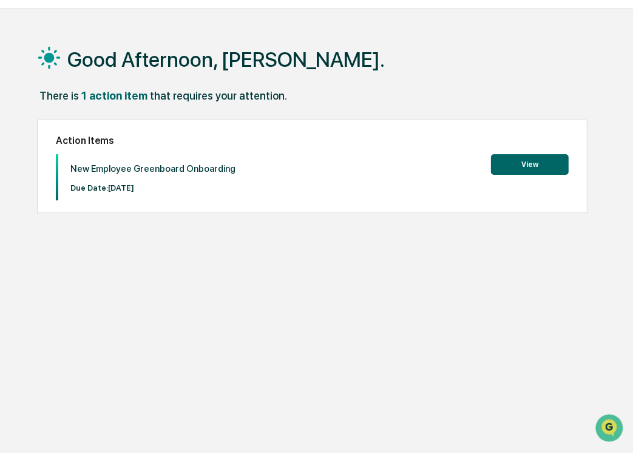
click at [530, 165] on button "View" at bounding box center [530, 164] width 78 height 21
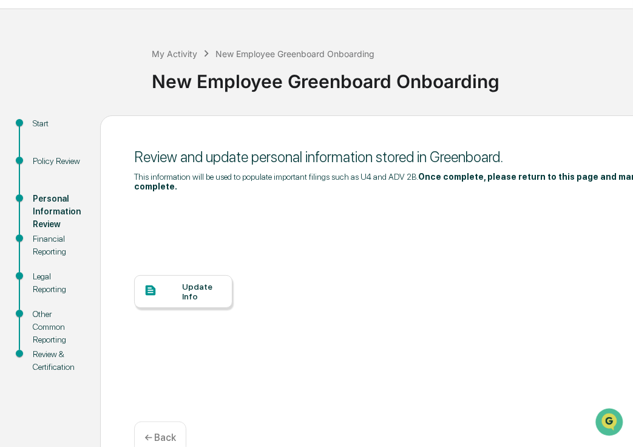
click at [50, 248] on div "Financial Reporting" at bounding box center [57, 246] width 48 height 26
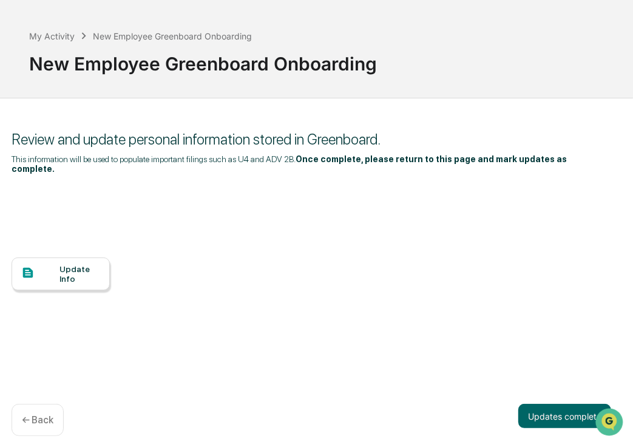
scroll to position [47, 129]
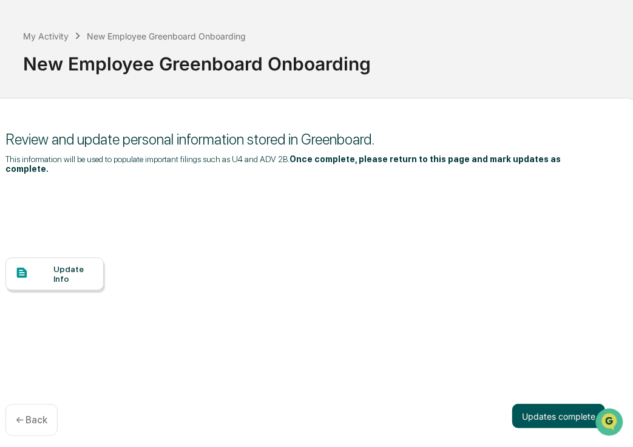
click at [542, 409] on button "Updates complete" at bounding box center [559, 416] width 93 height 24
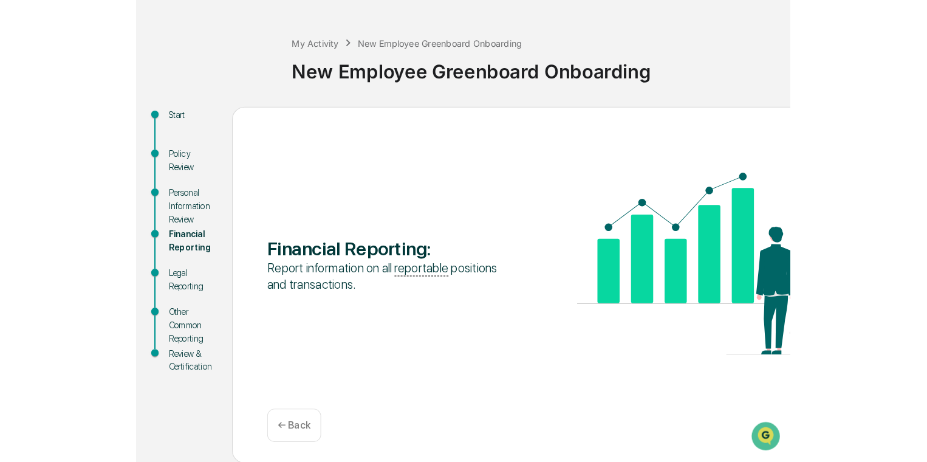
scroll to position [27, 0]
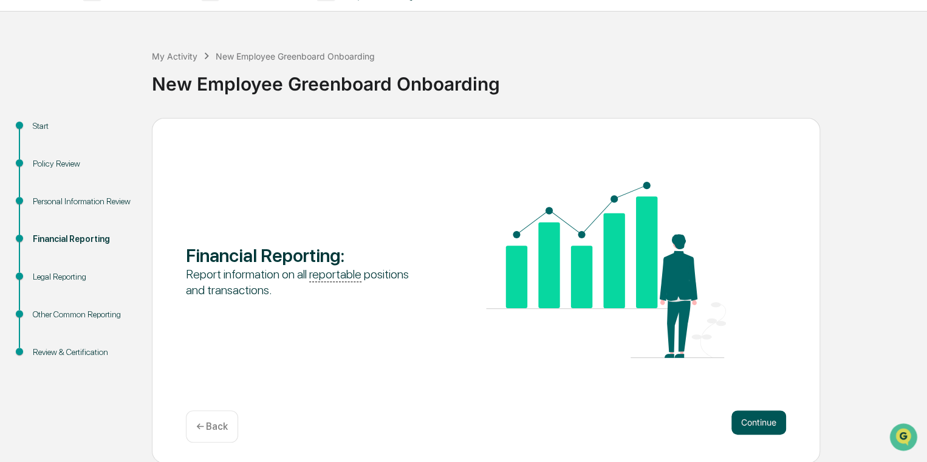
click at [633, 414] on button "Continue" at bounding box center [758, 422] width 55 height 24
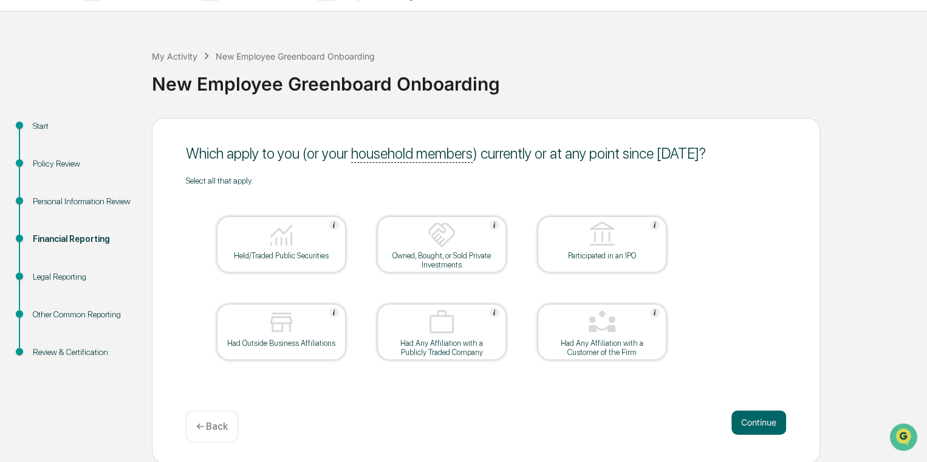
click at [284, 251] on div "Held/Traded Public Securities" at bounding box center [281, 255] width 109 height 9
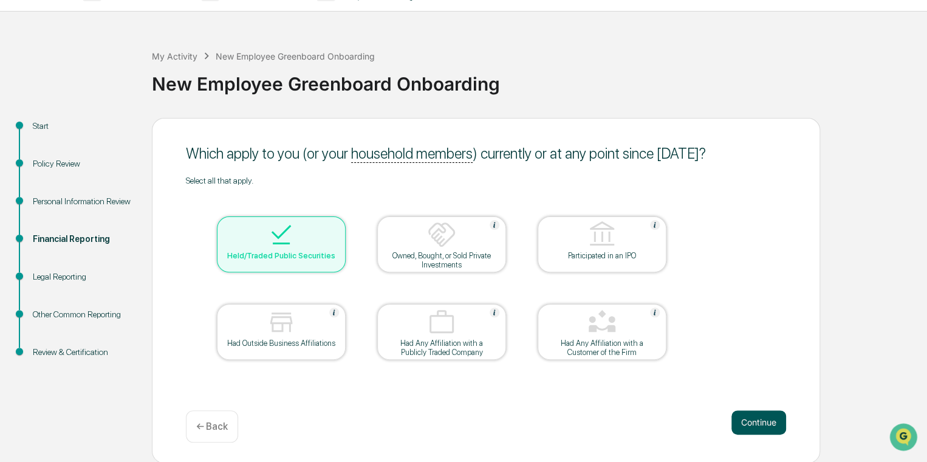
click at [633, 418] on button "Continue" at bounding box center [758, 422] width 55 height 24
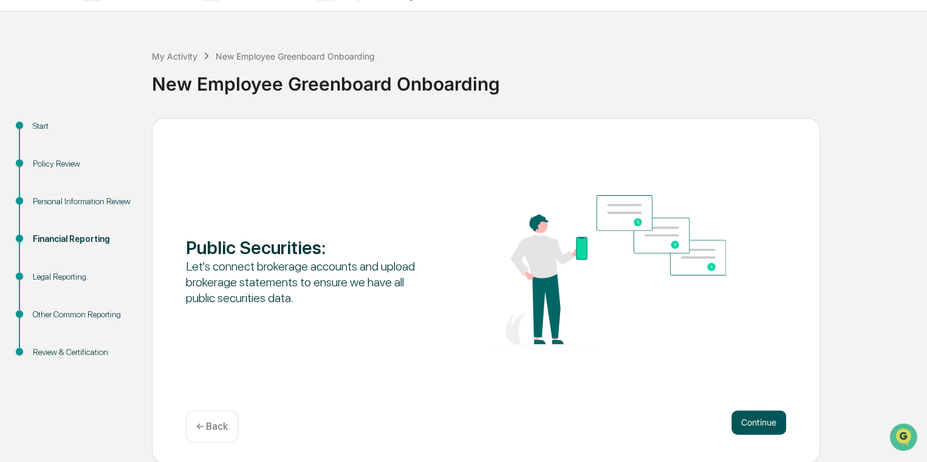
click at [633, 420] on button "Continue" at bounding box center [758, 422] width 55 height 24
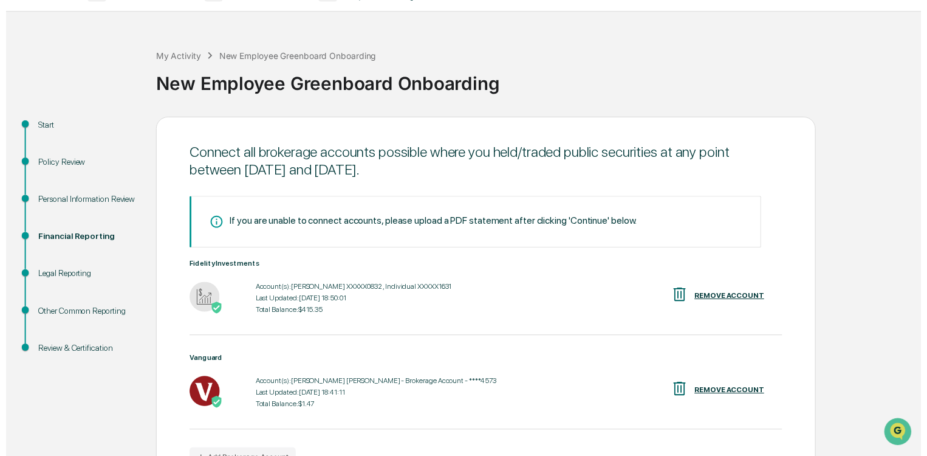
scroll to position [103, 0]
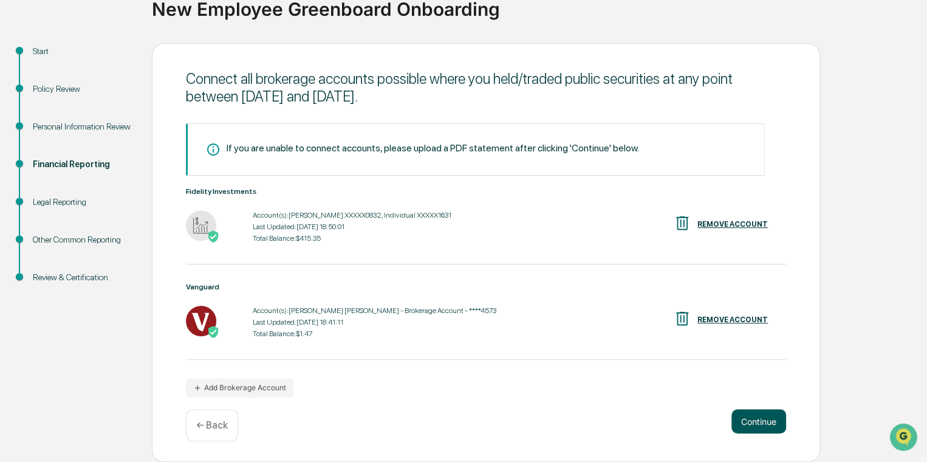
click at [633, 429] on button "Continue" at bounding box center [758, 421] width 55 height 24
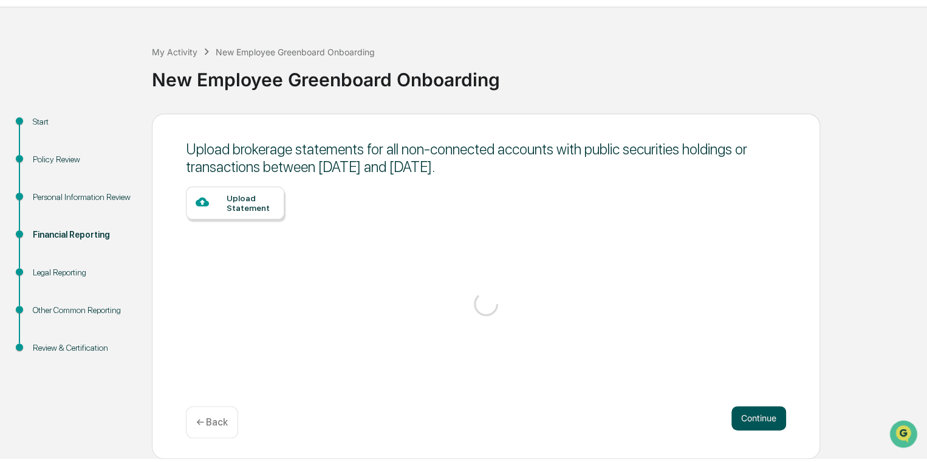
scroll to position [27, 0]
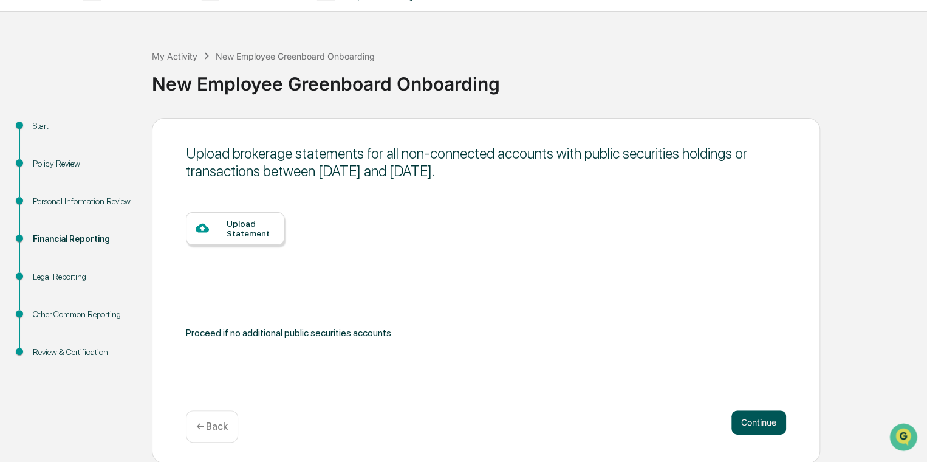
click at [633, 425] on button "Continue" at bounding box center [758, 422] width 55 height 24
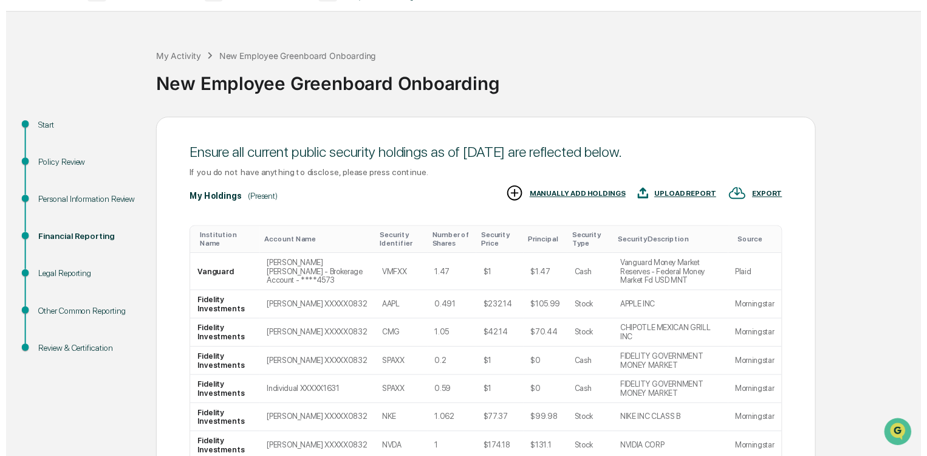
scroll to position [222, 0]
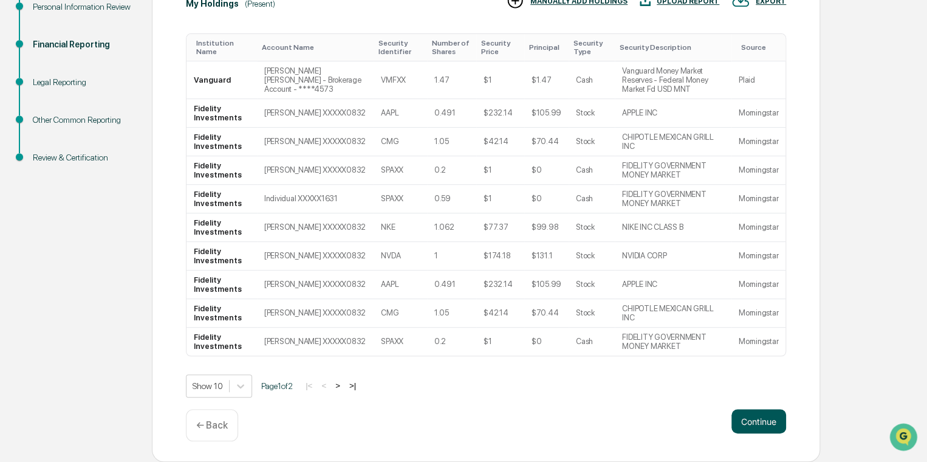
click at [633, 425] on button "Continue" at bounding box center [758, 421] width 55 height 24
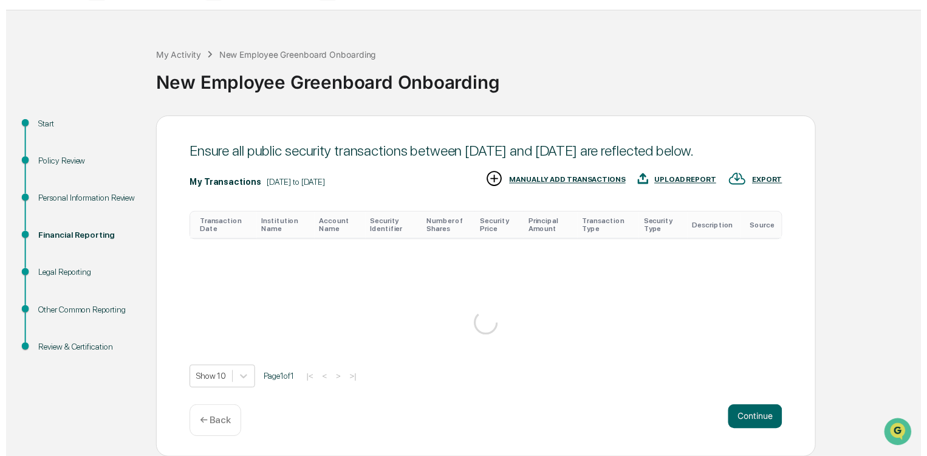
scroll to position [124, 0]
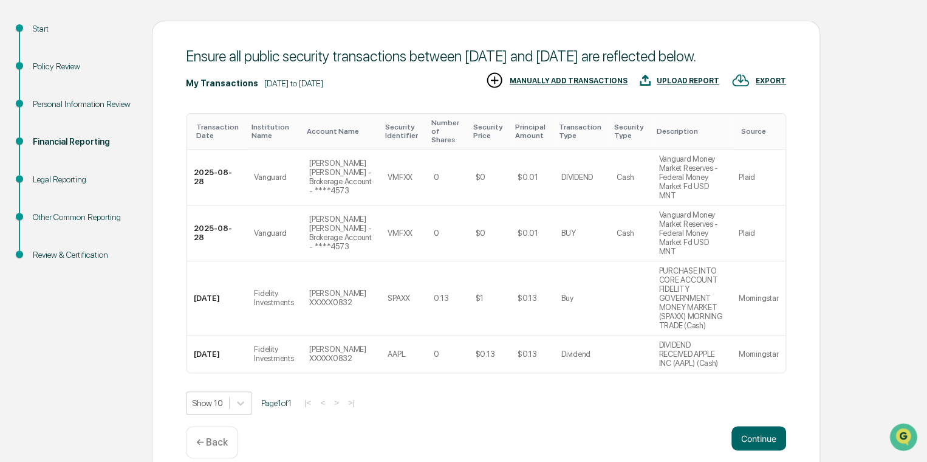
click at [633, 426] on button "Continue" at bounding box center [758, 438] width 55 height 24
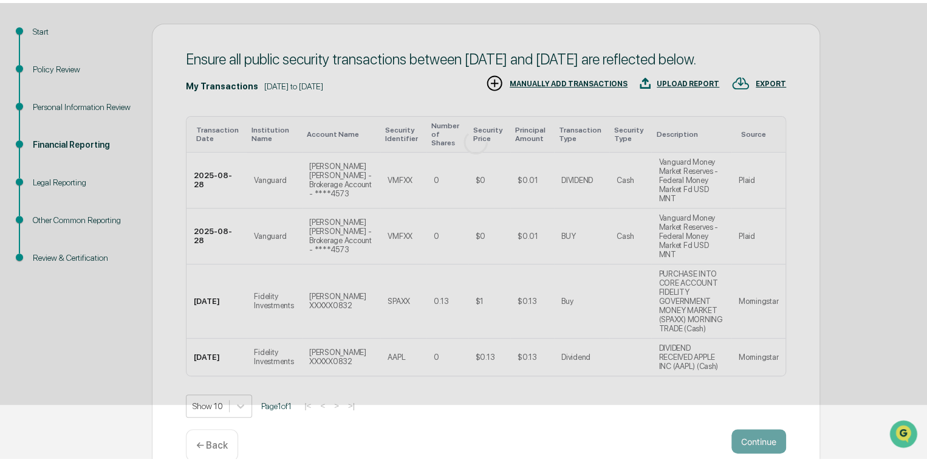
scroll to position [27, 0]
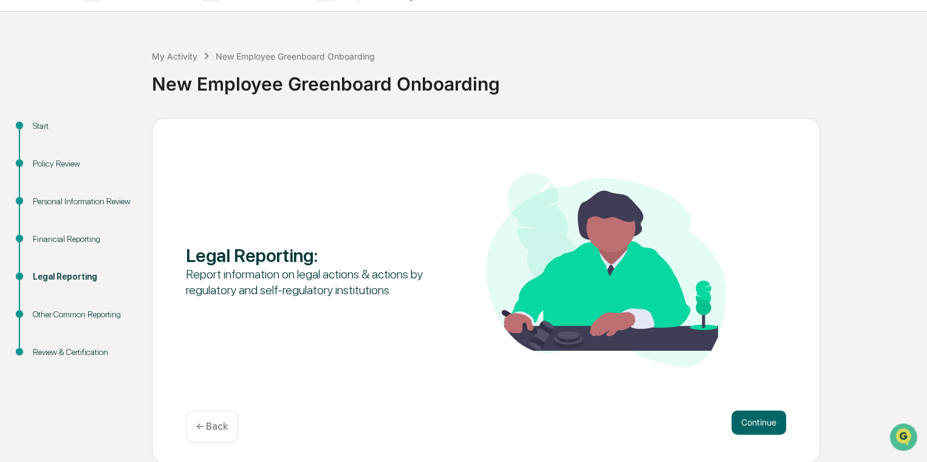
click at [633, 425] on button "Continue" at bounding box center [758, 422] width 55 height 24
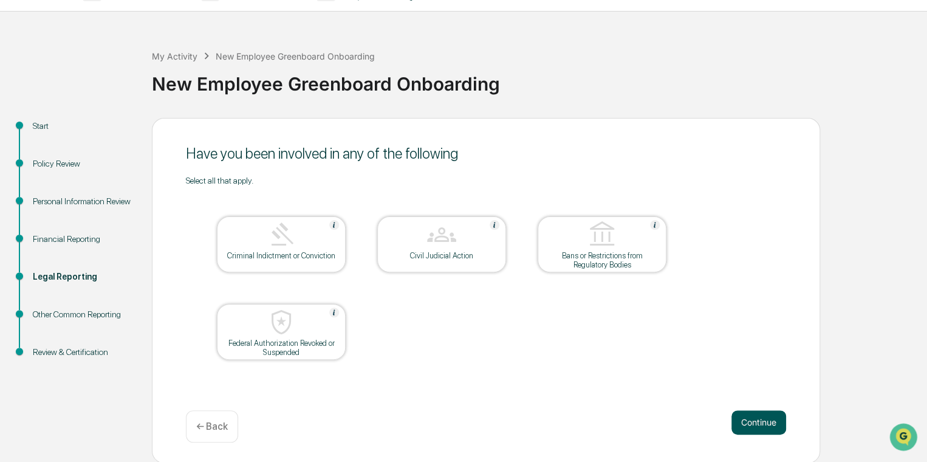
click at [633, 422] on button "Continue" at bounding box center [758, 422] width 55 height 24
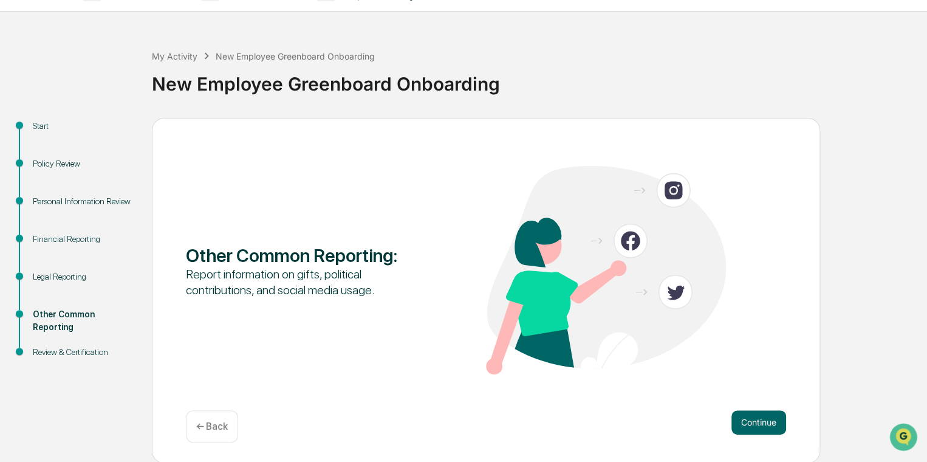
click at [633, 422] on button "Continue" at bounding box center [758, 422] width 55 height 24
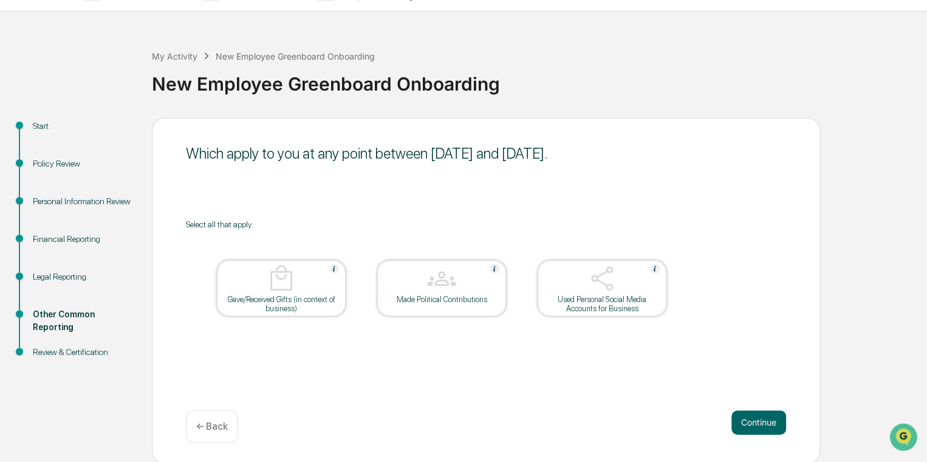
click at [633, 422] on button "Continue" at bounding box center [758, 422] width 55 height 24
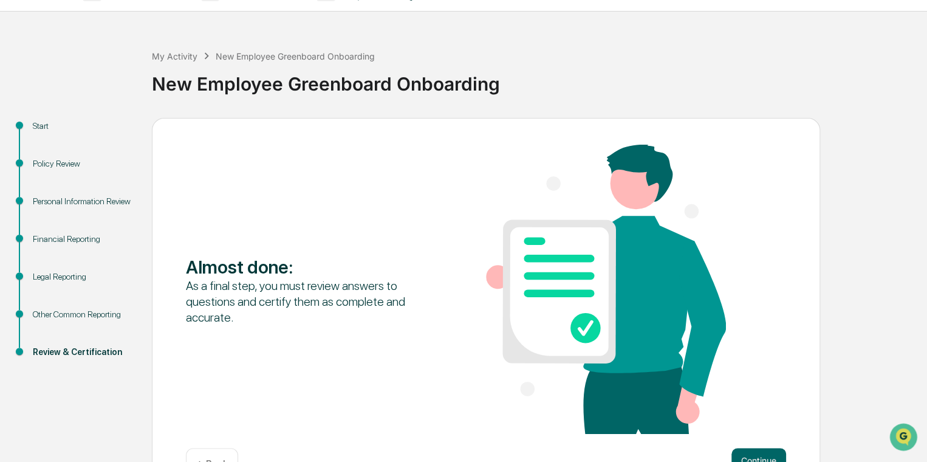
scroll to position [66, 0]
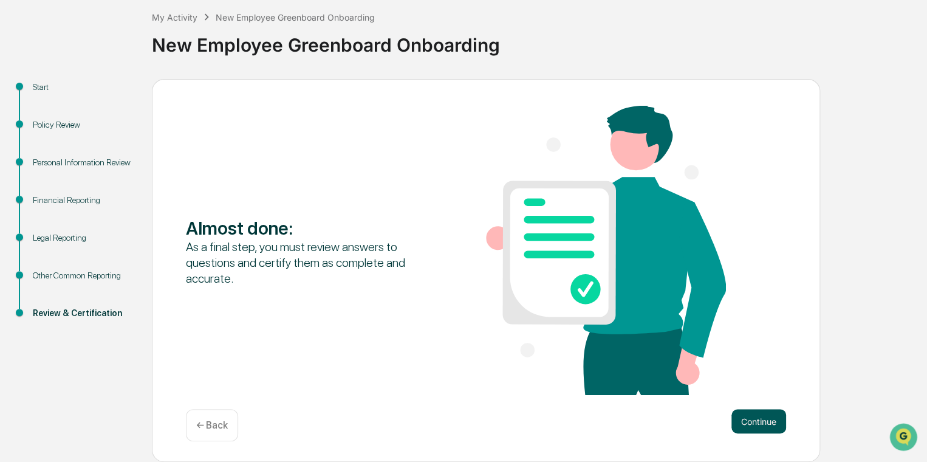
click at [633, 425] on button "Continue" at bounding box center [758, 421] width 55 height 24
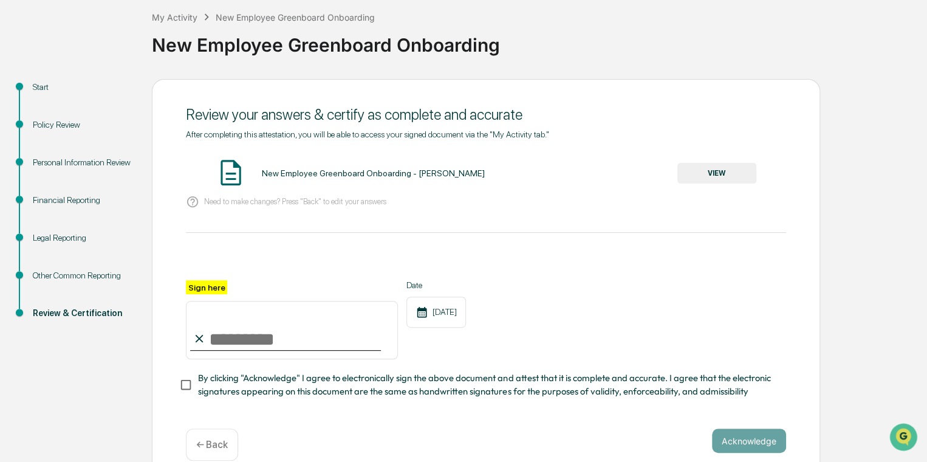
scroll to position [89, 0]
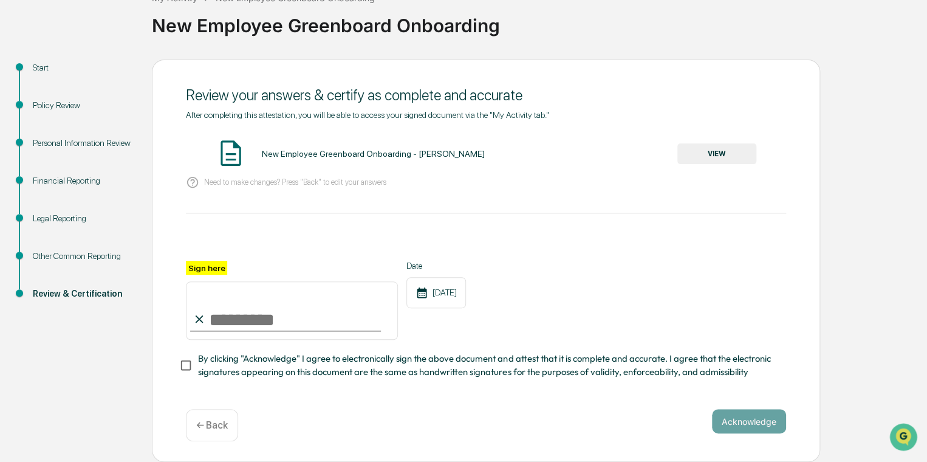
click at [262, 316] on input "Sign here" at bounding box center [292, 310] width 212 height 58
type input "**********"
click at [633, 148] on button "VIEW" at bounding box center [716, 153] width 79 height 21
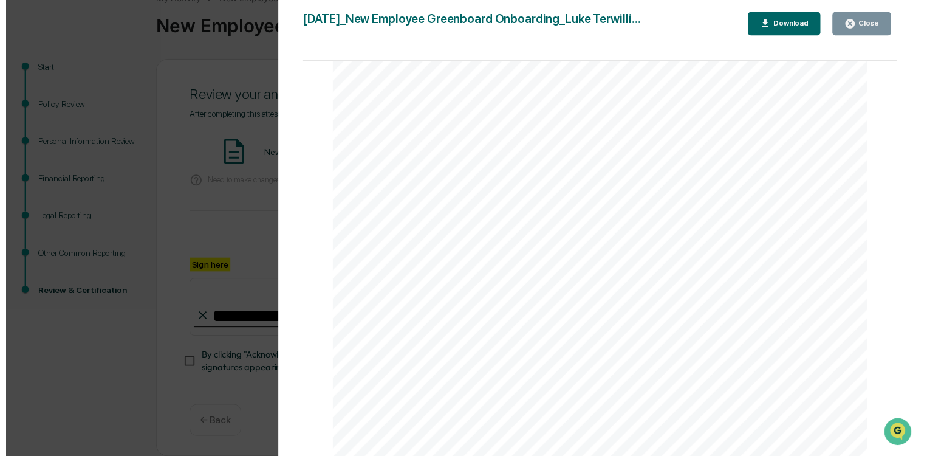
scroll to position [0, 0]
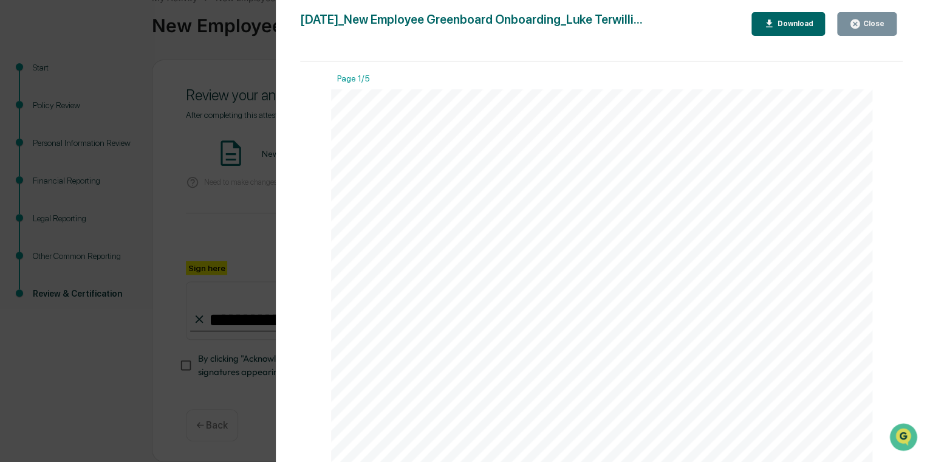
click at [633, 32] on button "Close" at bounding box center [867, 24] width 60 height 24
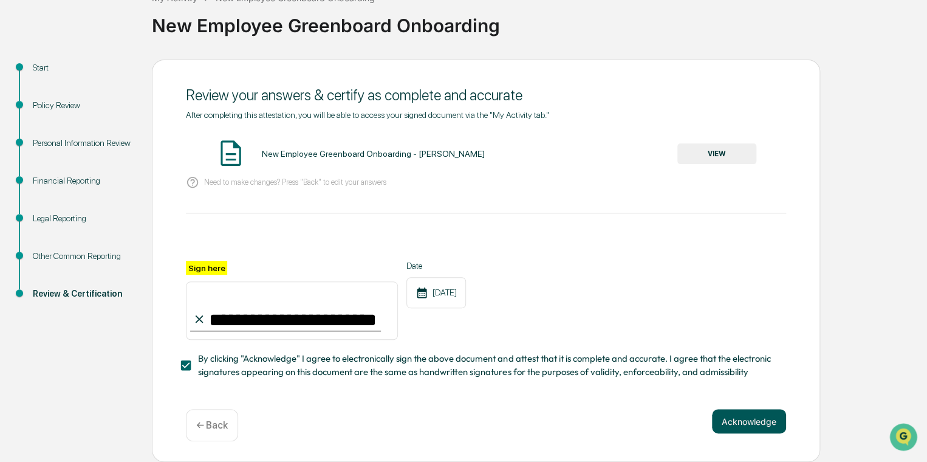
click at [633, 419] on button "Acknowledge" at bounding box center [749, 421] width 74 height 24
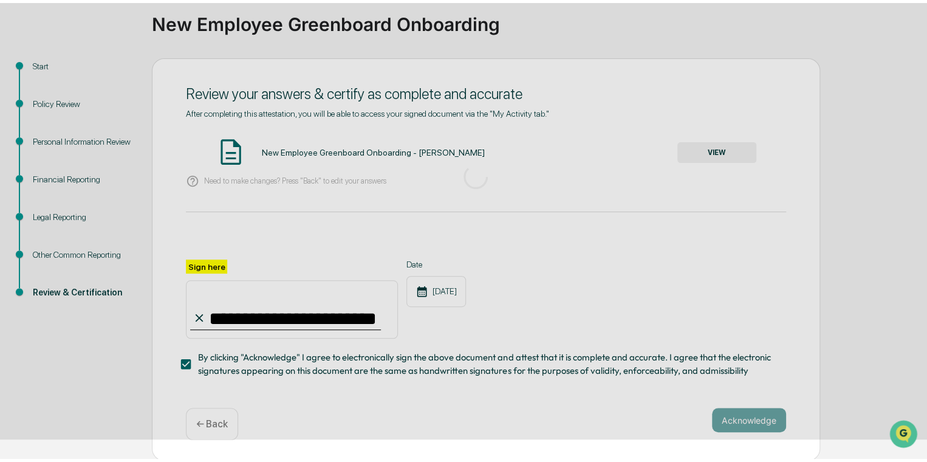
scroll to position [27, 0]
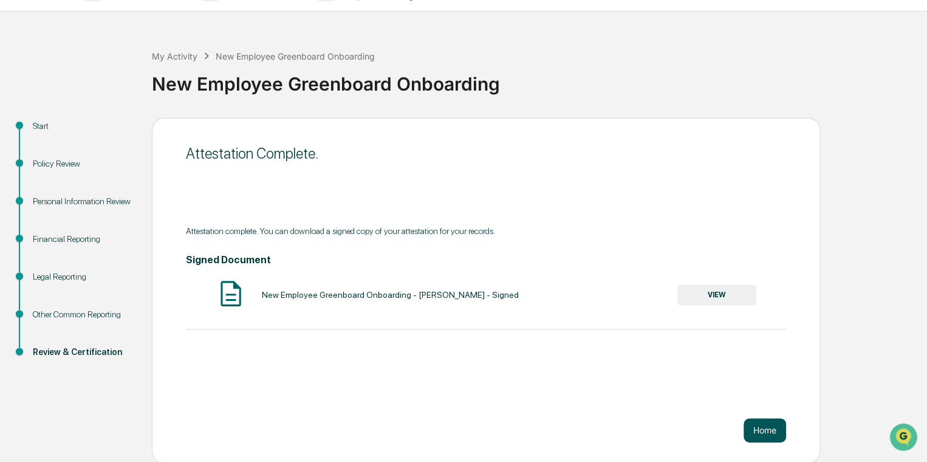
click at [633, 429] on button "Home" at bounding box center [764, 430] width 43 height 24
